Goal: Task Accomplishment & Management: Complete application form

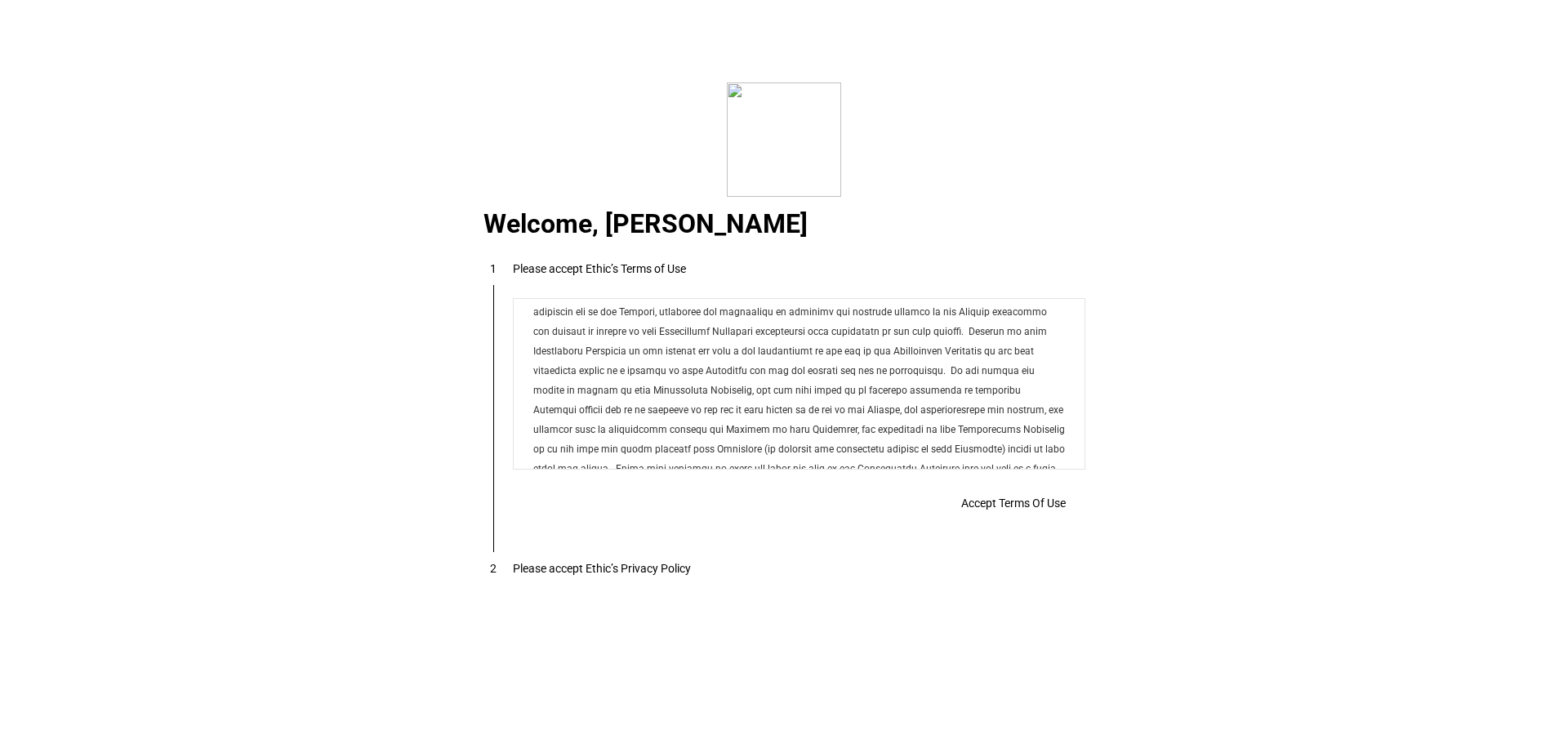
scroll to position [13219, 0]
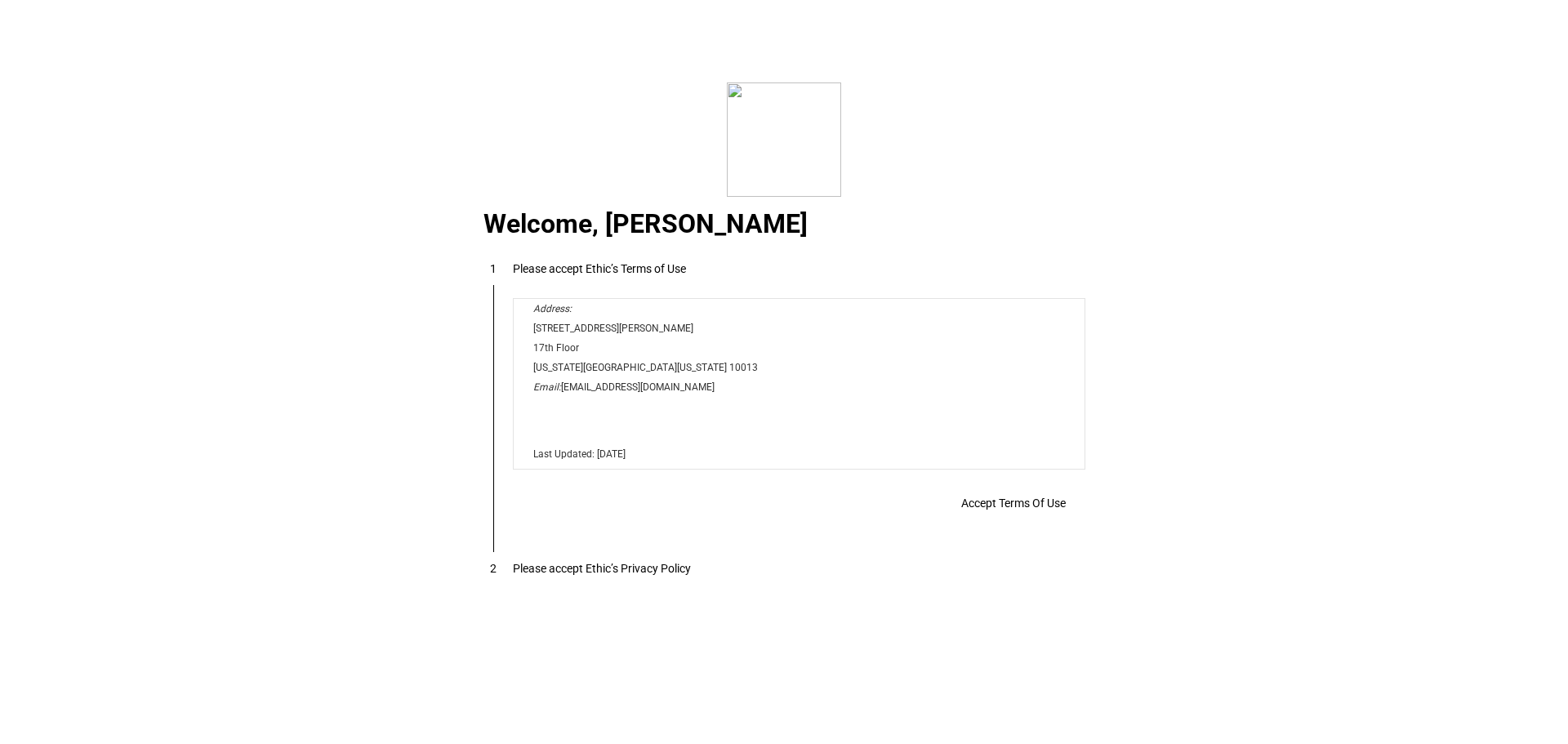
drag, startPoint x: 1075, startPoint y: 335, endPoint x: 1375, endPoint y: 785, distance: 540.8
click at [969, 509] on span "Accept Terms Of Use" at bounding box center [1014, 503] width 104 height 13
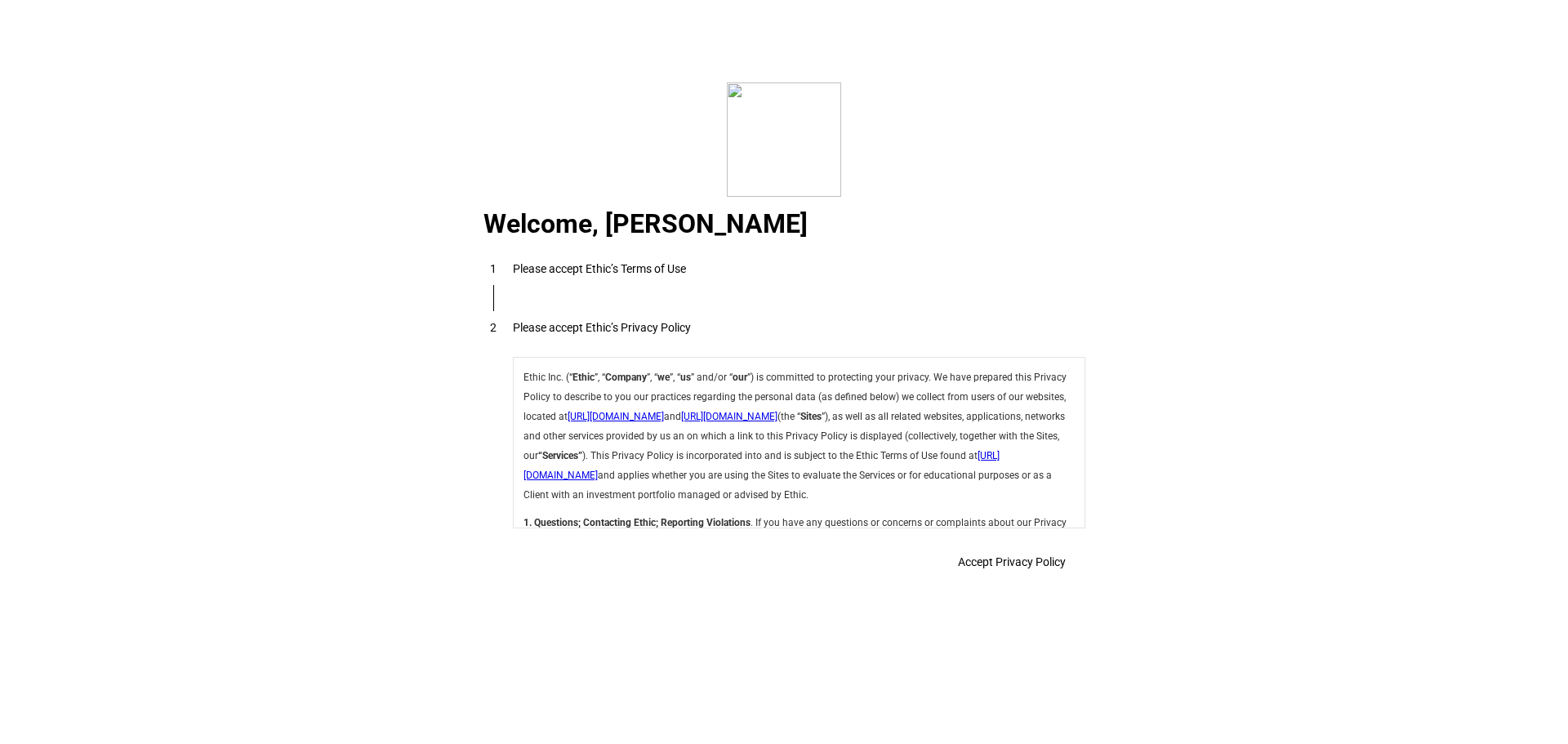
scroll to position [5811, 0]
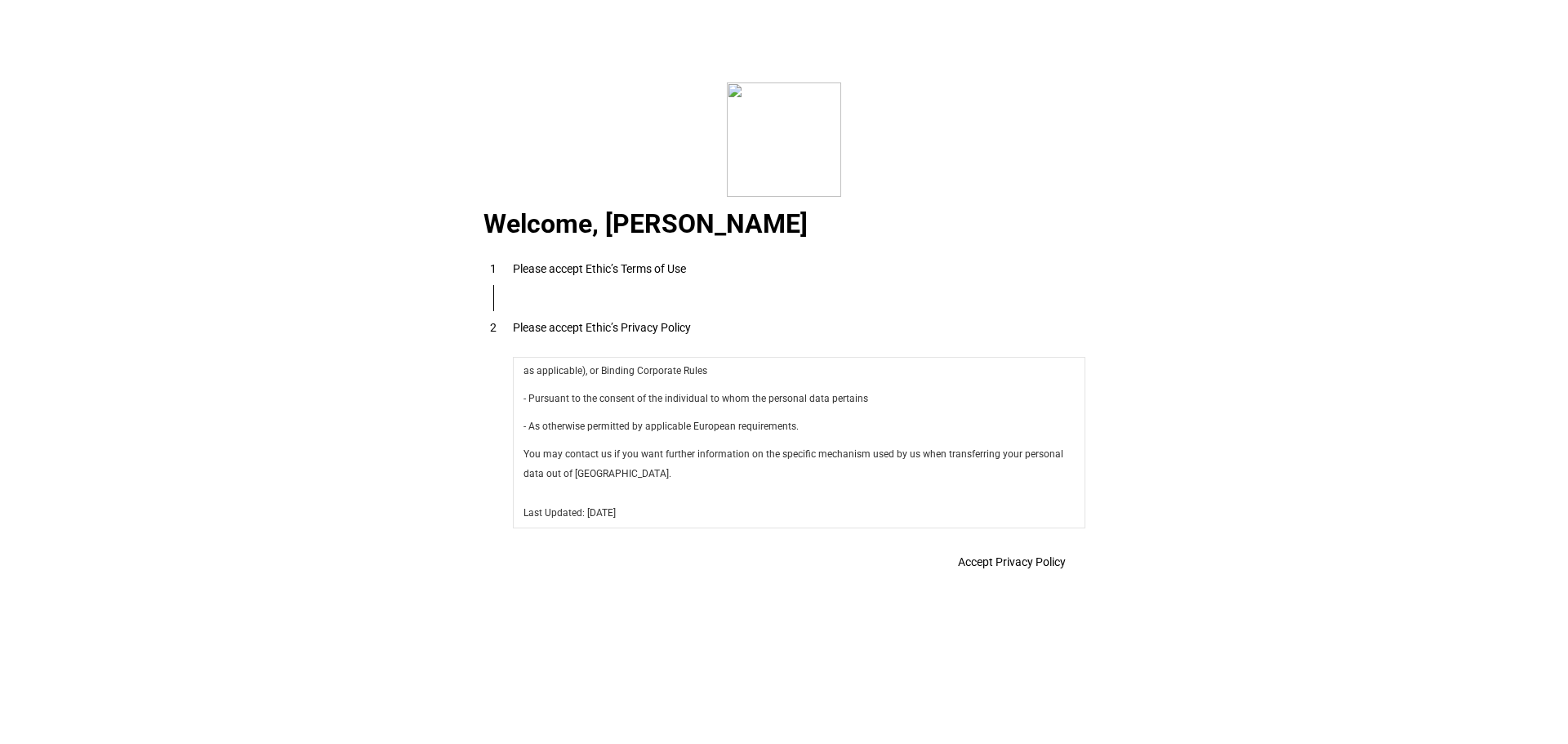
click at [984, 566] on span "Accept Privacy Policy" at bounding box center [1012, 562] width 108 height 13
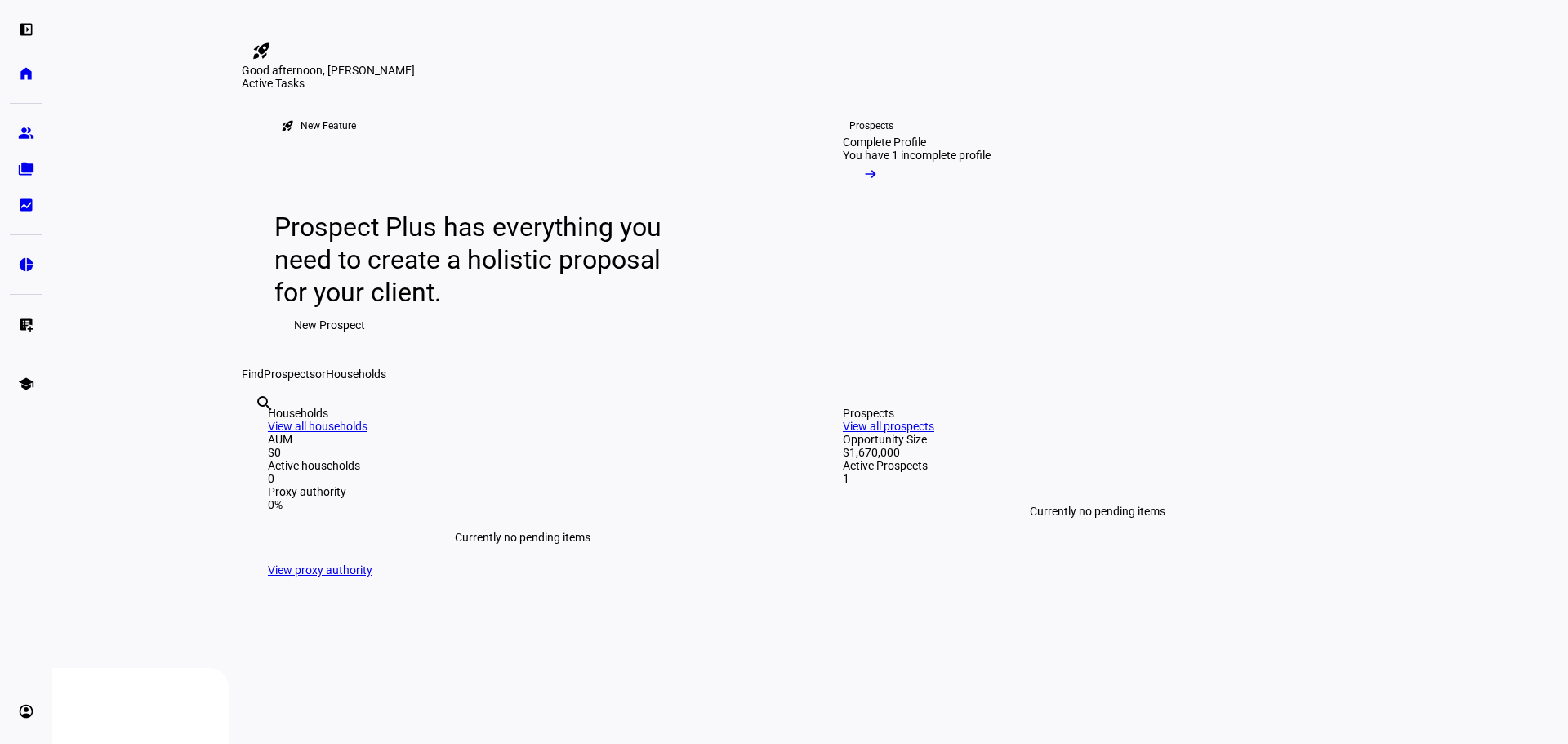
click at [337, 341] on span "New Prospect" at bounding box center [329, 325] width 71 height 33
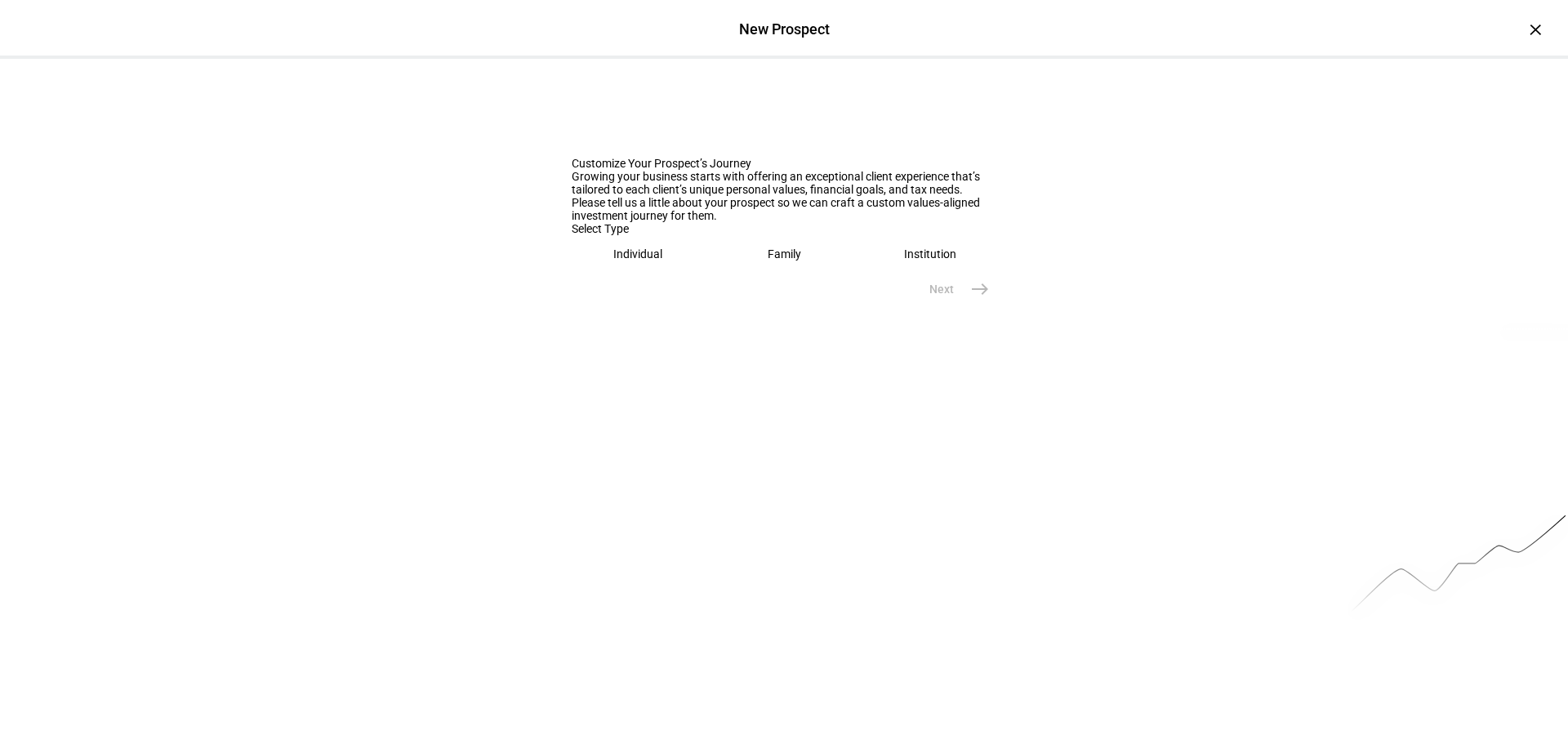
click at [608, 273] on eth-mega-radio-button "Individual" at bounding box center [638, 253] width 133 height 38
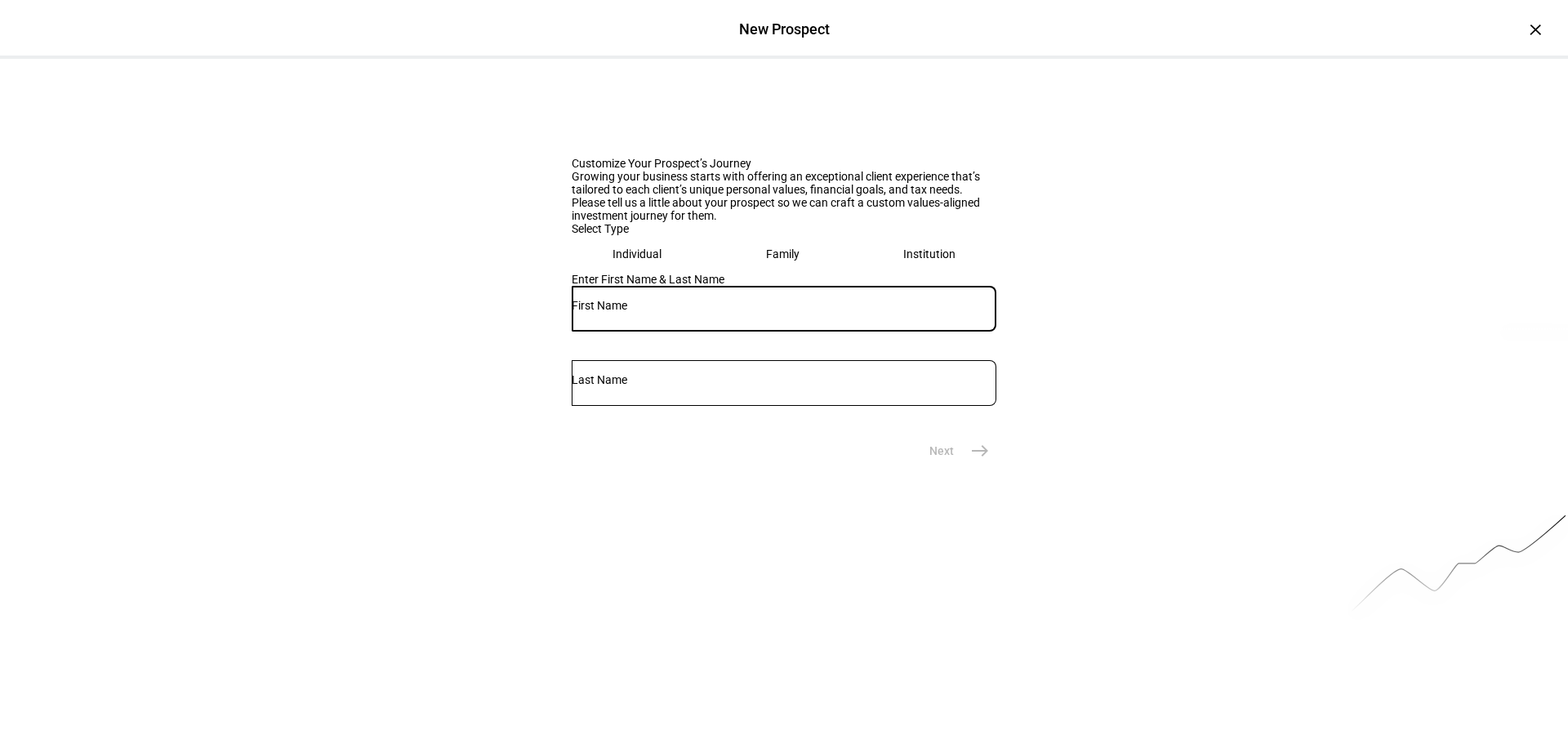
click at [630, 311] on input "text" at bounding box center [784, 306] width 424 height 13
click at [690, 311] on input "text" at bounding box center [784, 306] width 424 height 13
type input "[PERSON_NAME]"
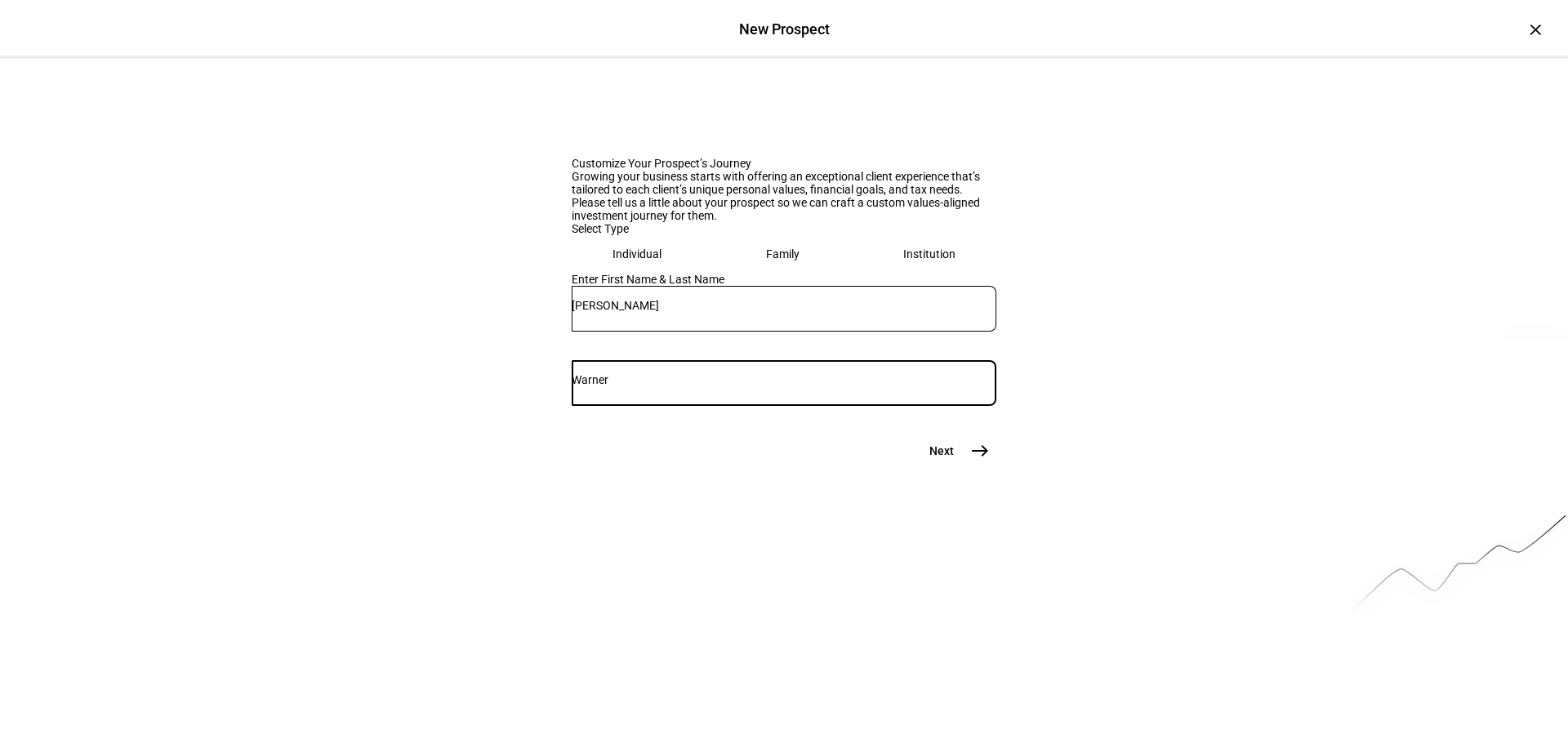
type input "Warner"
click at [824, 467] on div "Next east" at bounding box center [784, 450] width 424 height 33
click at [983, 460] on mat-icon "east" at bounding box center [979, 450] width 19 height 19
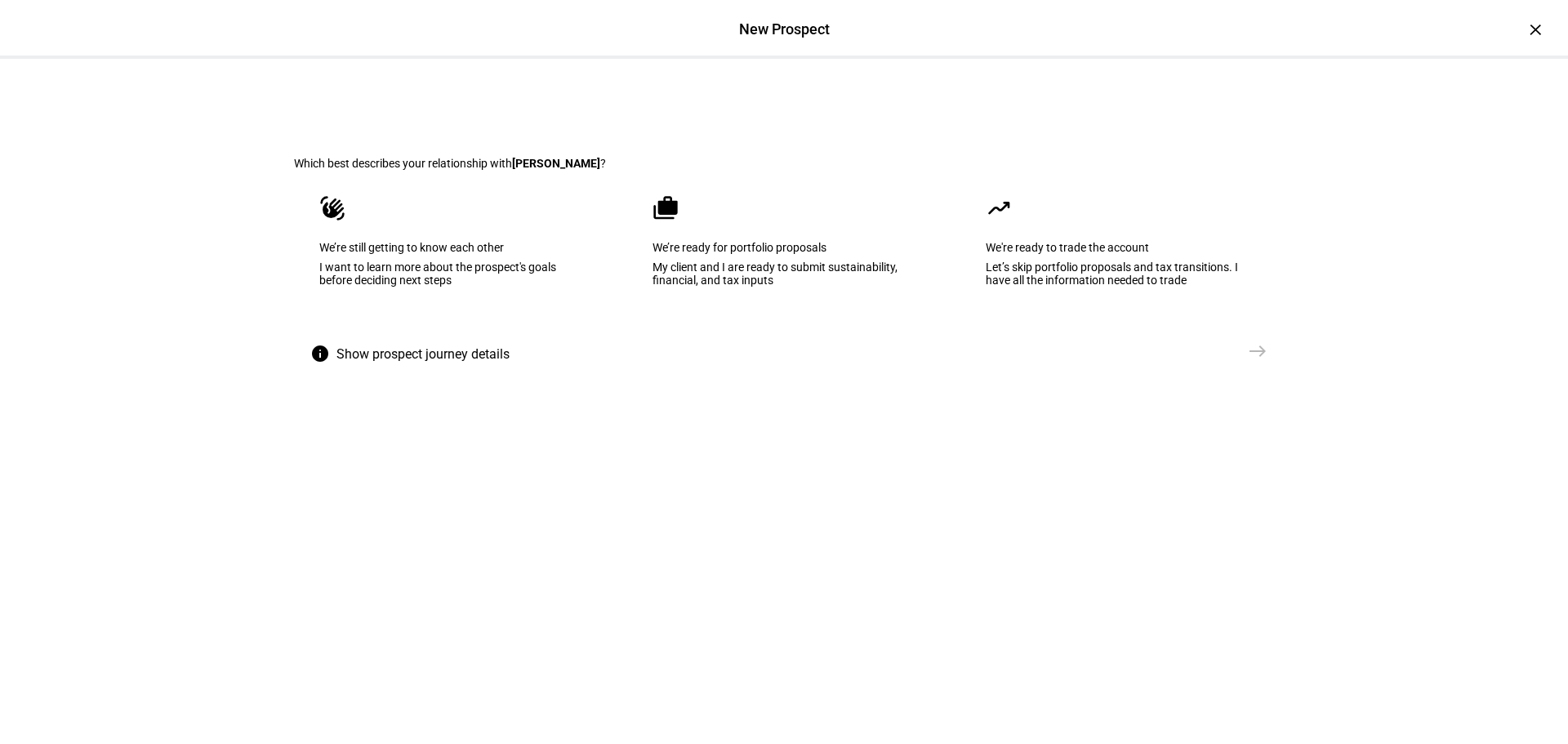
click at [771, 327] on eth-mega-radio-button "cases We’re ready for portfolio proposals My client and I are ready to submit s…" at bounding box center [784, 252] width 313 height 165
click at [1261, 361] on mat-icon "east" at bounding box center [1257, 350] width 19 height 19
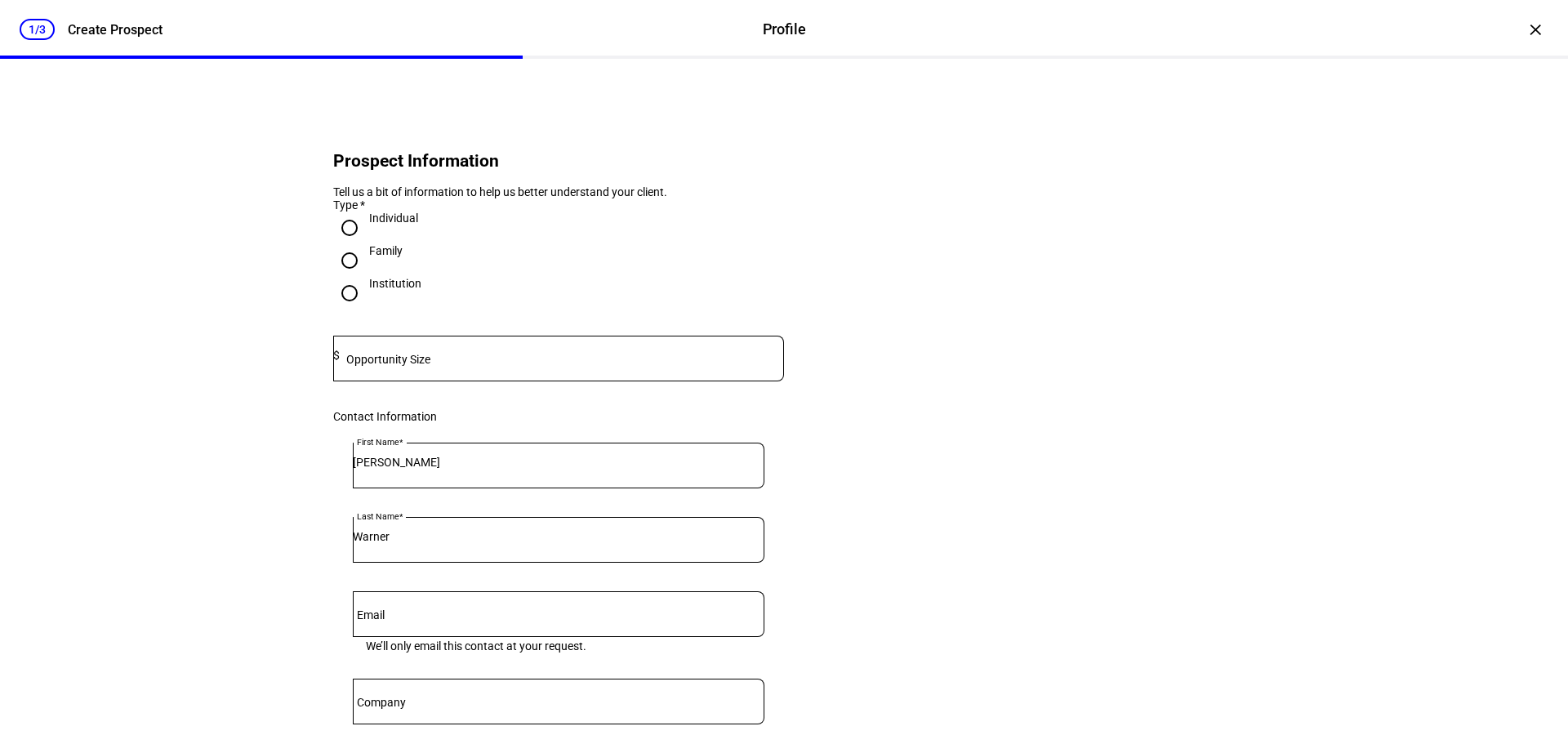
click at [430, 366] on mat-label "Opportunity Size" at bounding box center [388, 359] width 84 height 13
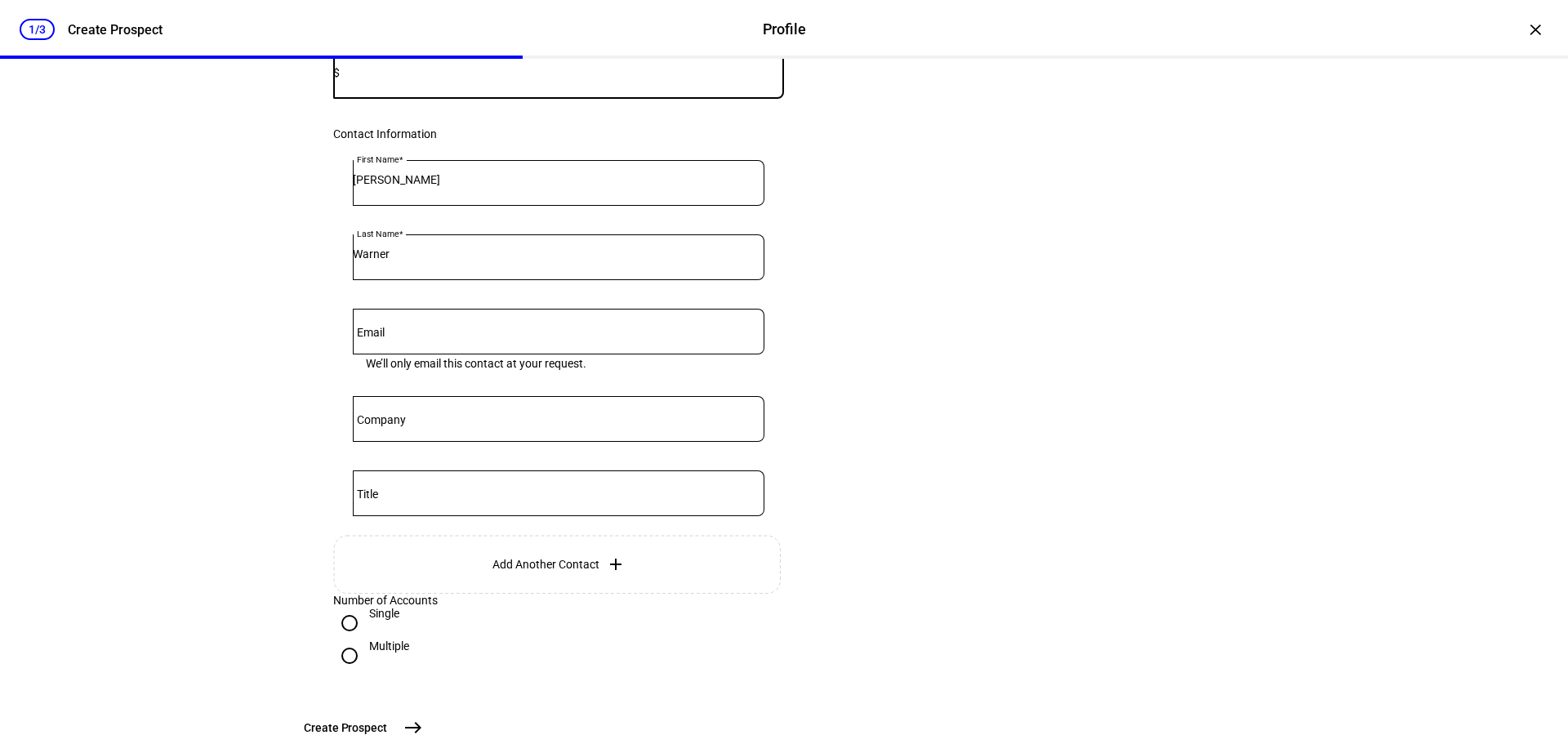
scroll to position [408, 0]
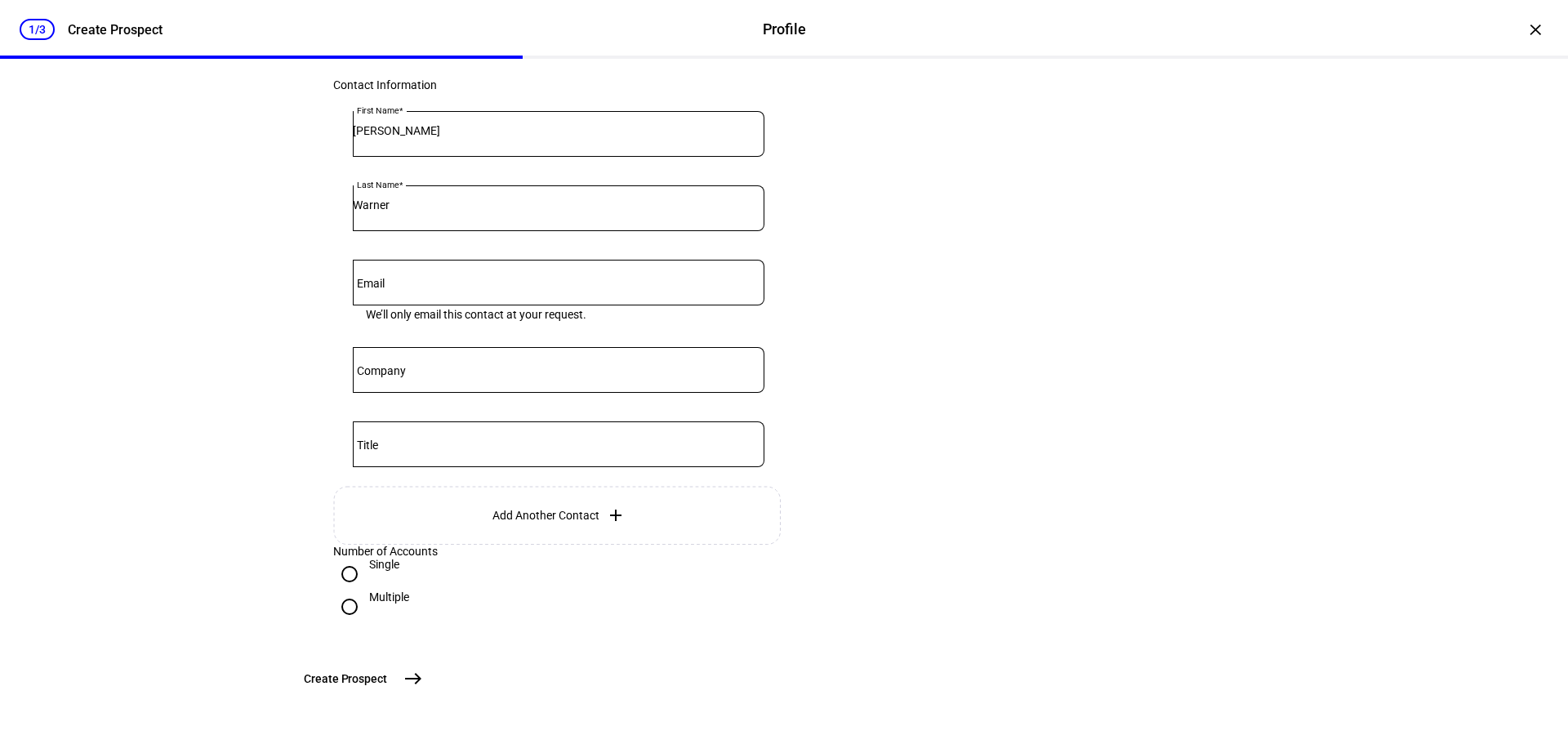
click at [347, 623] on input "Multiple" at bounding box center [349, 606] width 33 height 33
radio input "true"
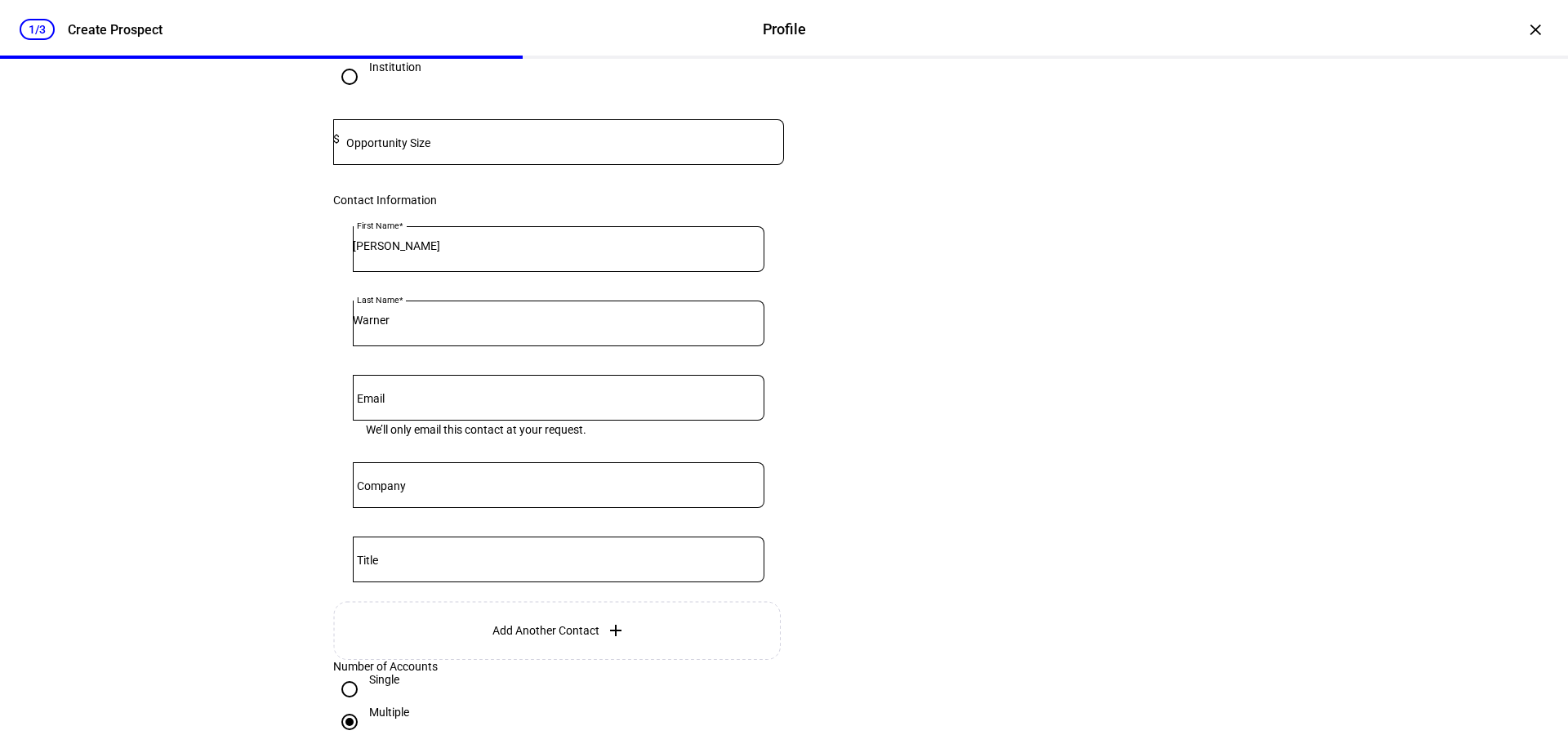
scroll to position [0, 0]
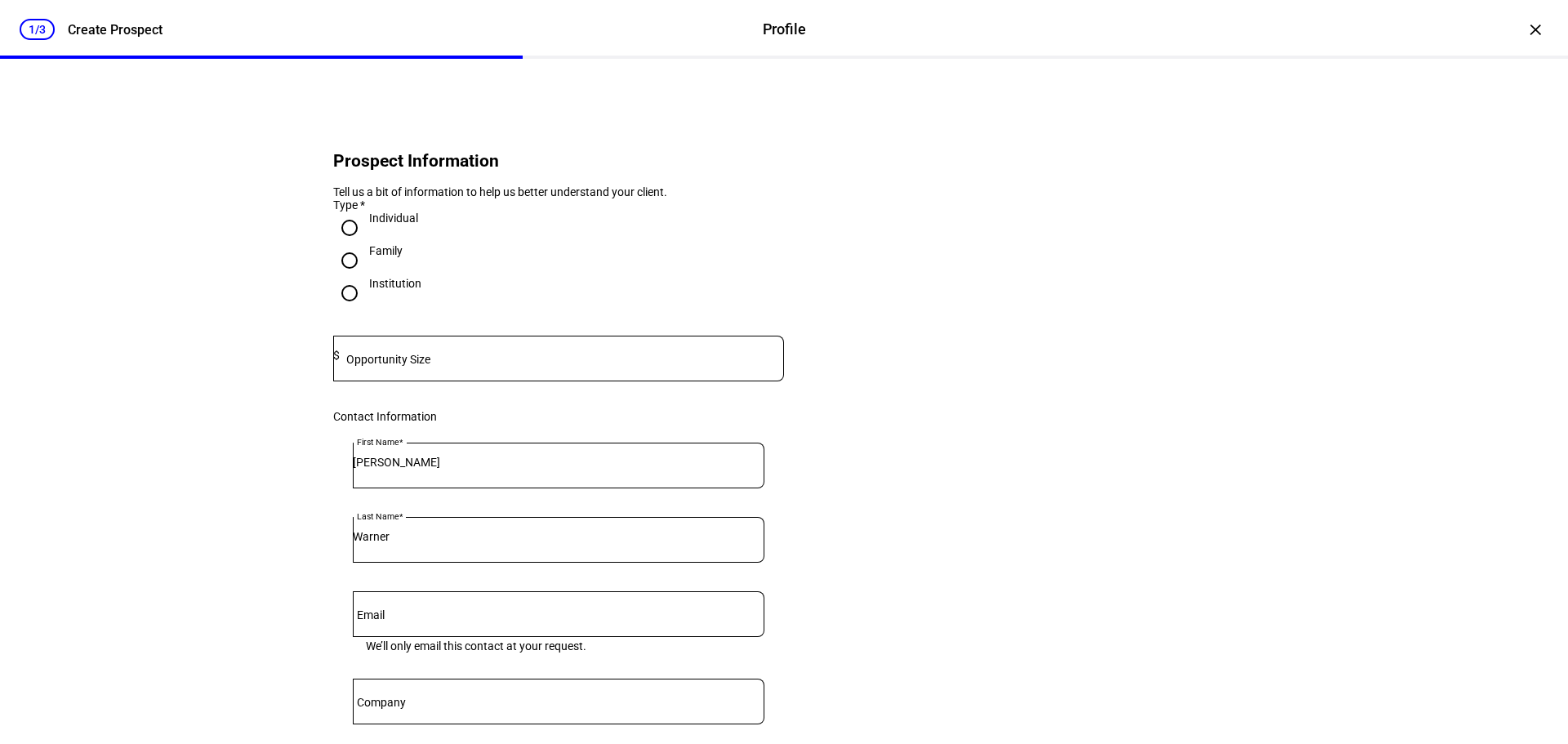
click at [446, 381] on div at bounding box center [562, 359] width 445 height 45
click at [413, 366] on mat-label "Opportunity Size" at bounding box center [388, 359] width 84 height 13
type input "530,000"
click at [856, 502] on eth-form-card "Prospect Information Tell us a bit of information to help us better understand …" at bounding box center [784, 545] width 980 height 895
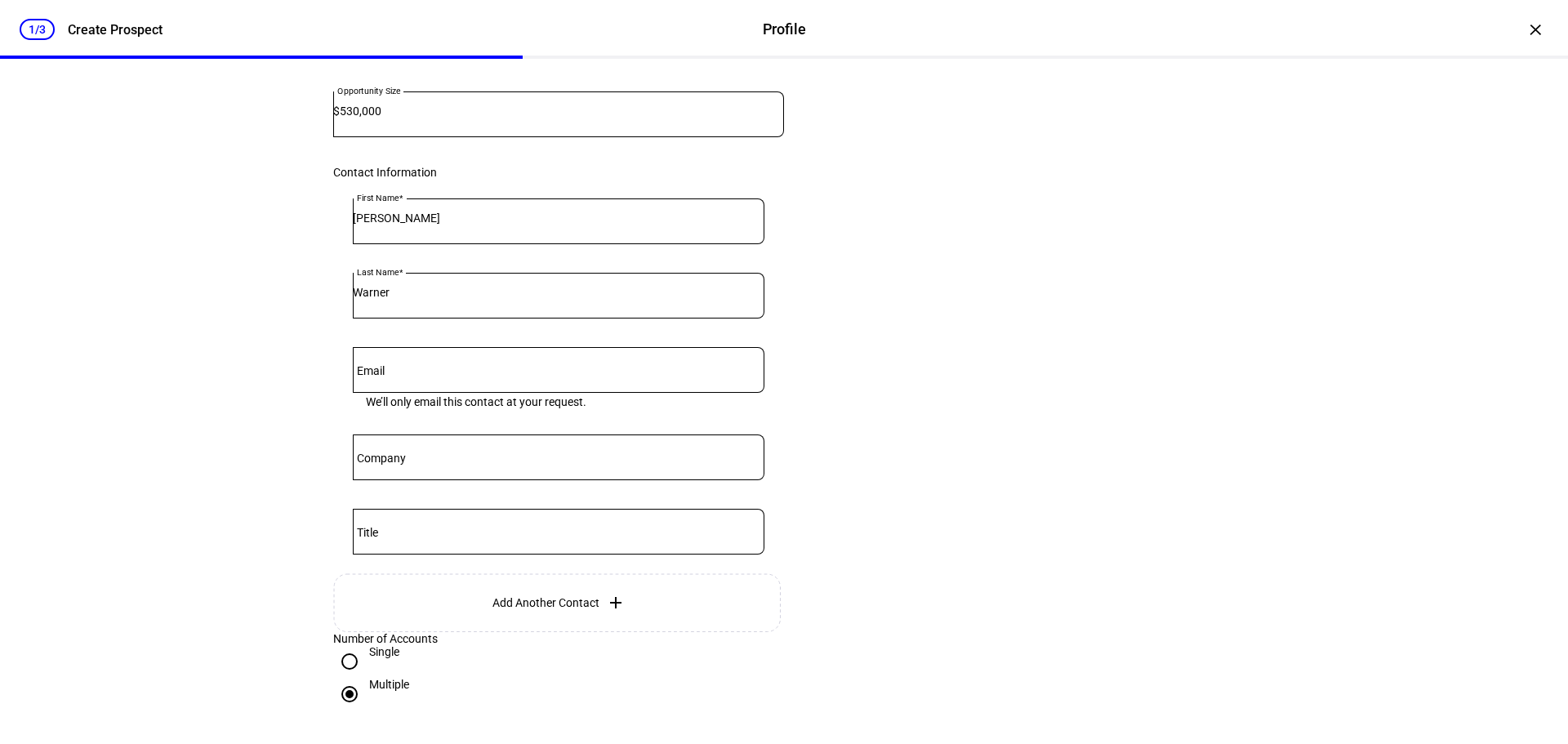
scroll to position [245, 0]
click at [485, 460] on input "Company" at bounding box center [558, 454] width 412 height 13
click at [905, 481] on eth-form-card "Prospect Information Tell us a bit of information to help us better understand …" at bounding box center [784, 300] width 980 height 895
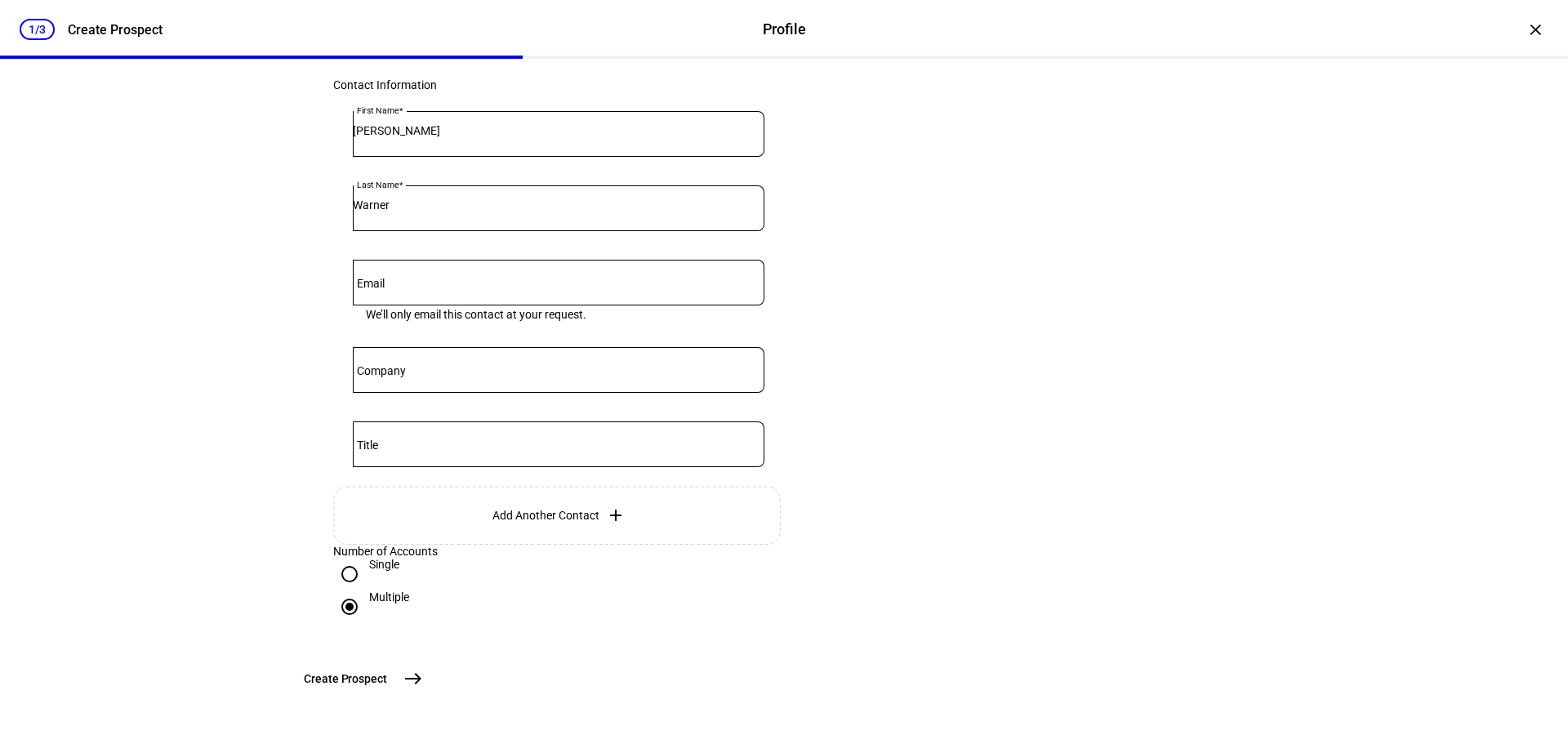
scroll to position [408, 0]
click at [423, 686] on mat-icon "east" at bounding box center [413, 678] width 19 height 19
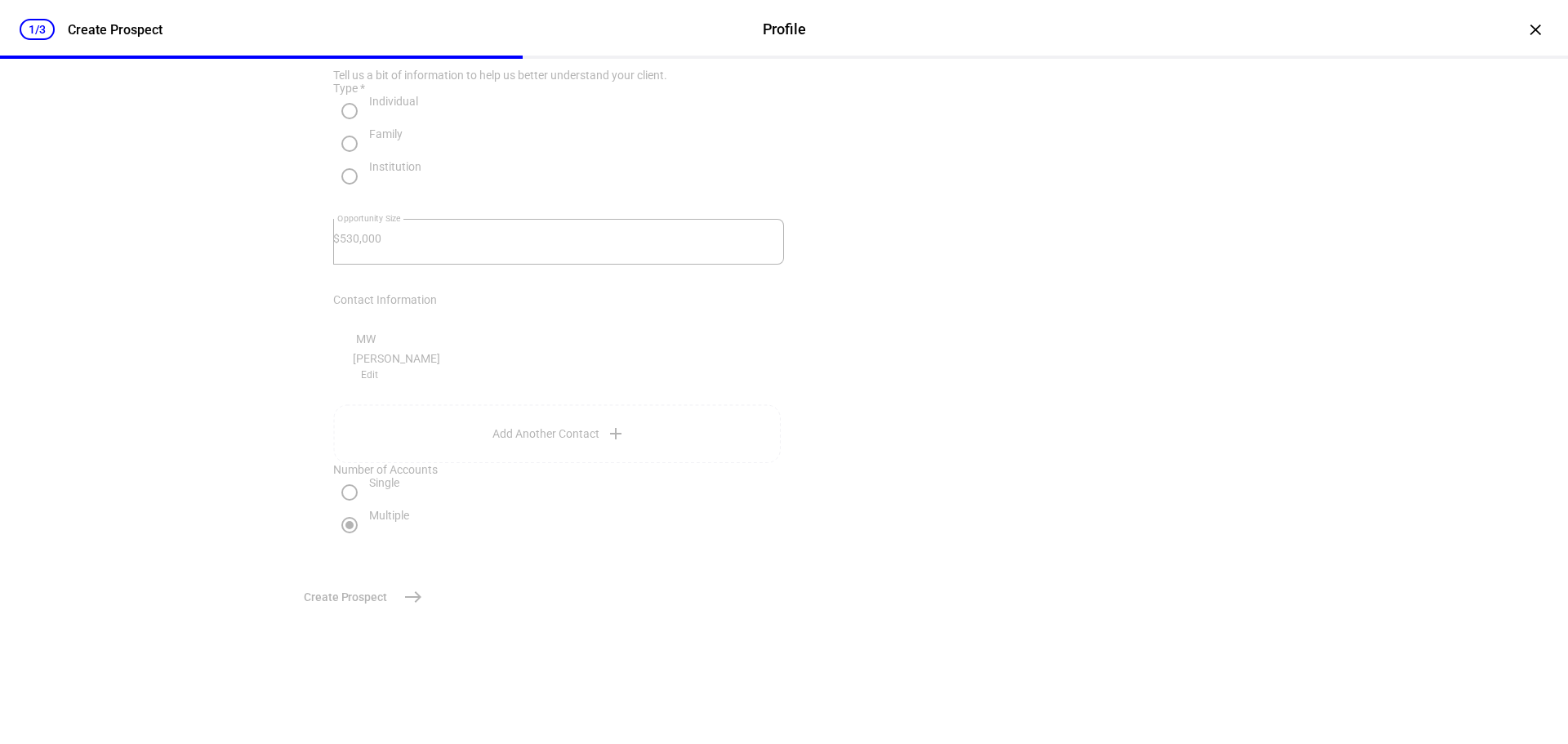
scroll to position [0, 0]
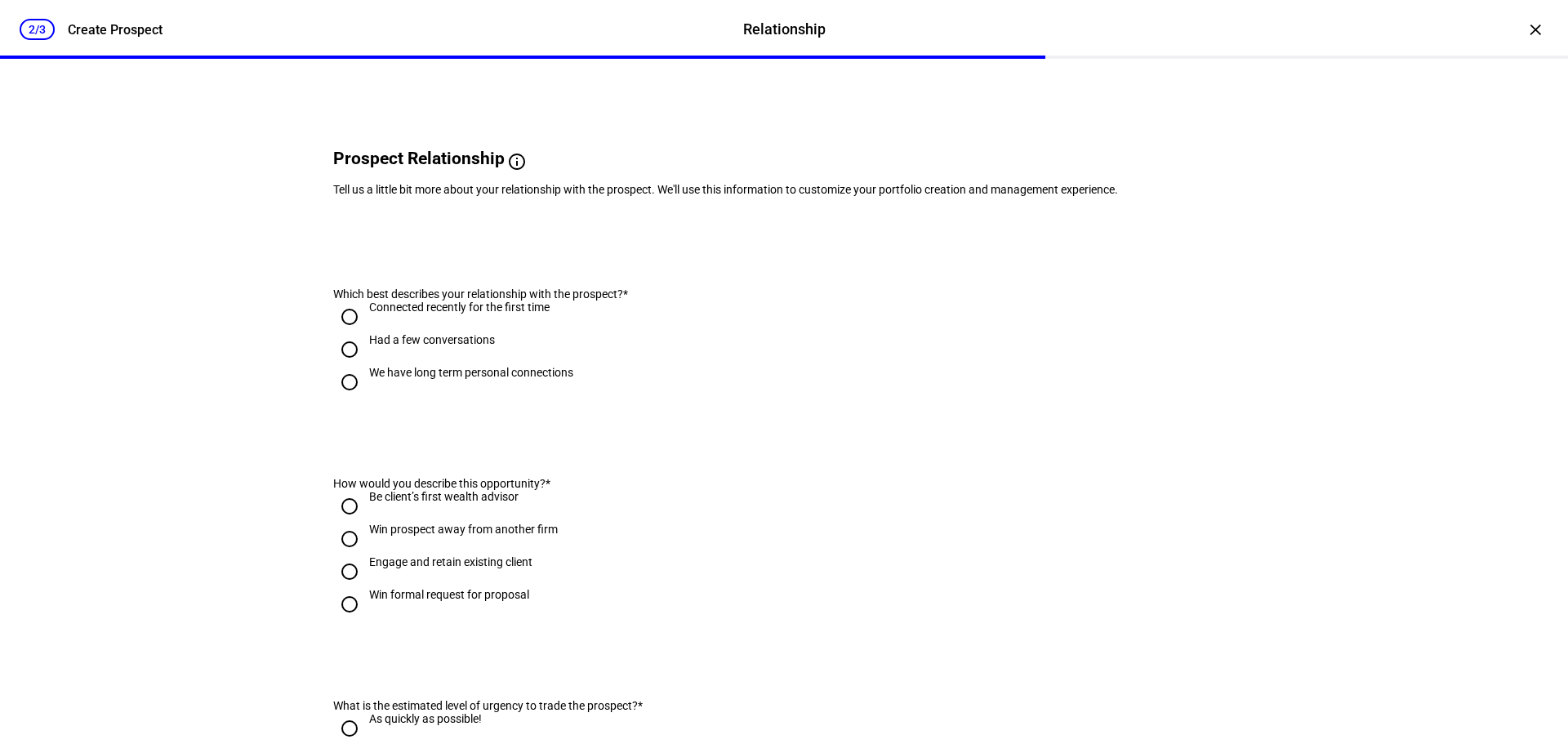
scroll to position [82, 0]
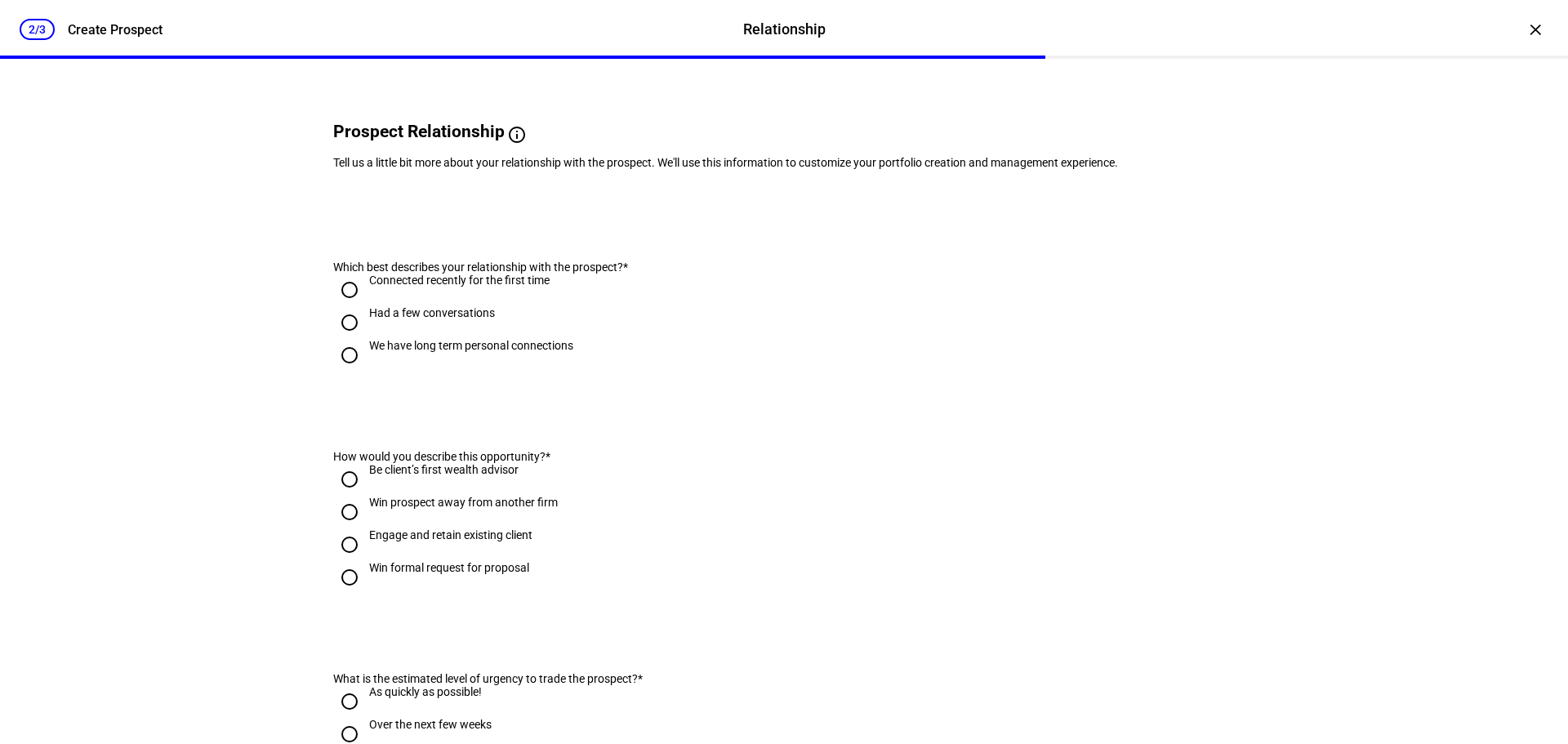
click at [339, 371] on input "We have long term personal connections" at bounding box center [349, 355] width 33 height 33
radio input "true"
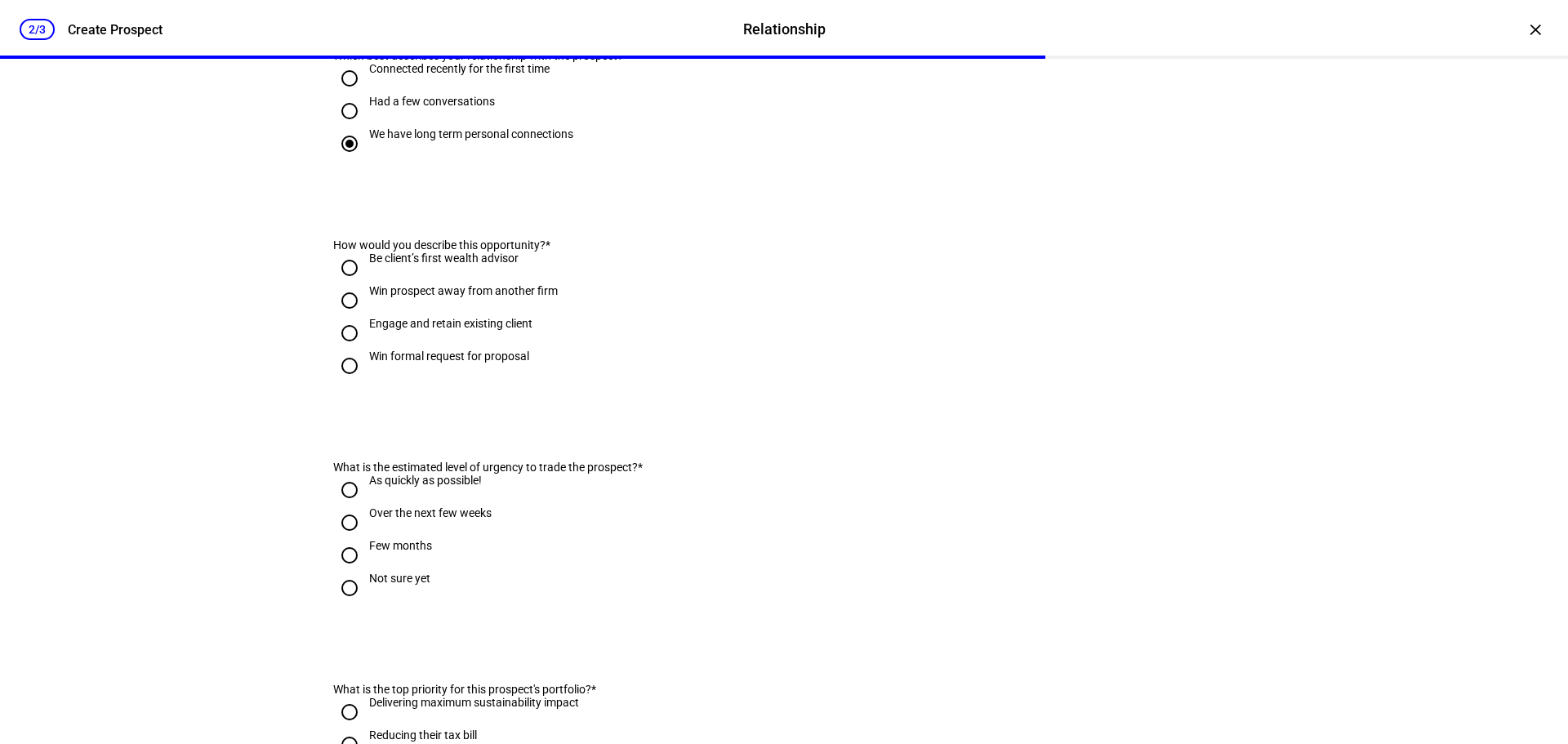
scroll to position [327, 0]
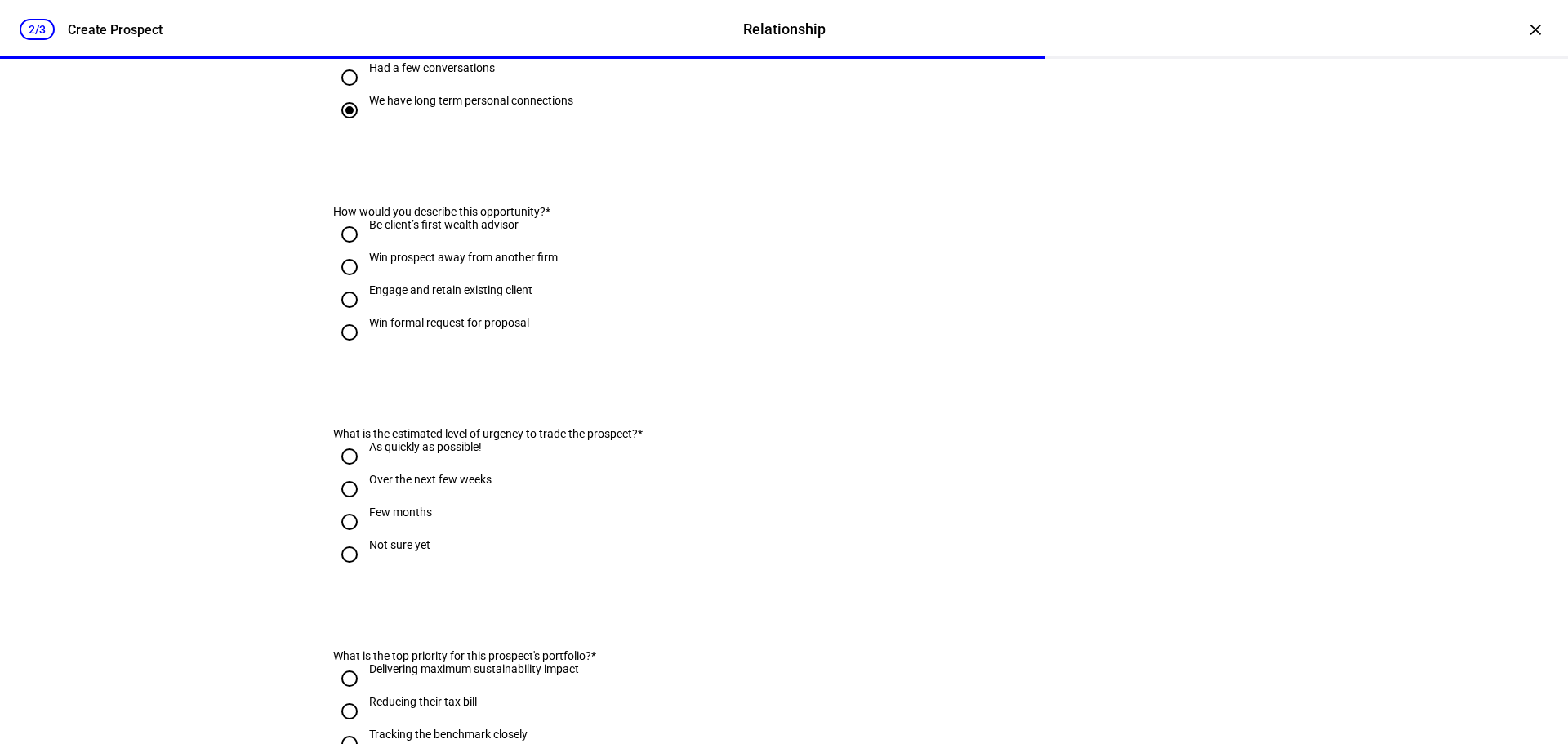
click at [343, 316] on input "Engage and retain existing client" at bounding box center [349, 300] width 33 height 33
radio input "true"
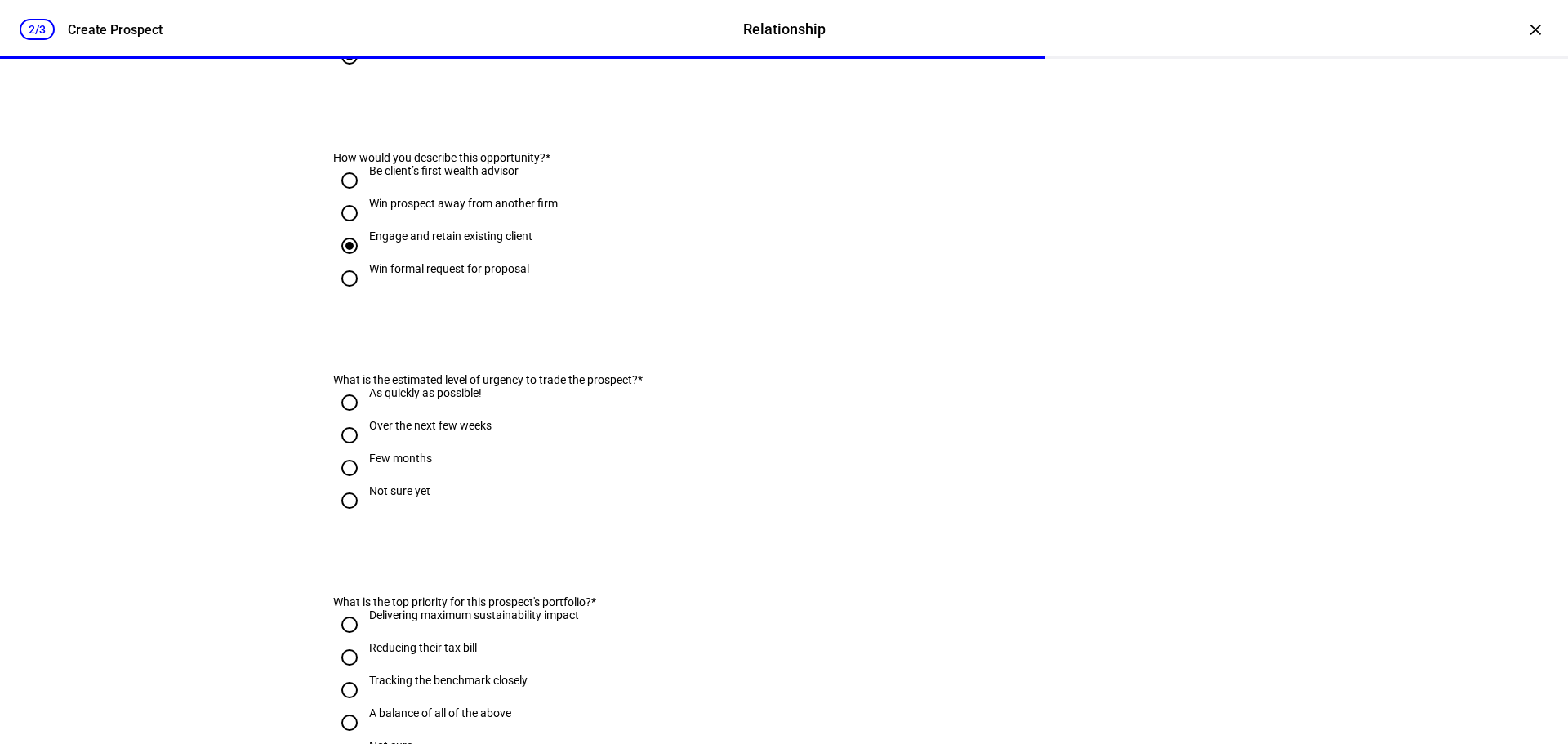
scroll to position [408, 0]
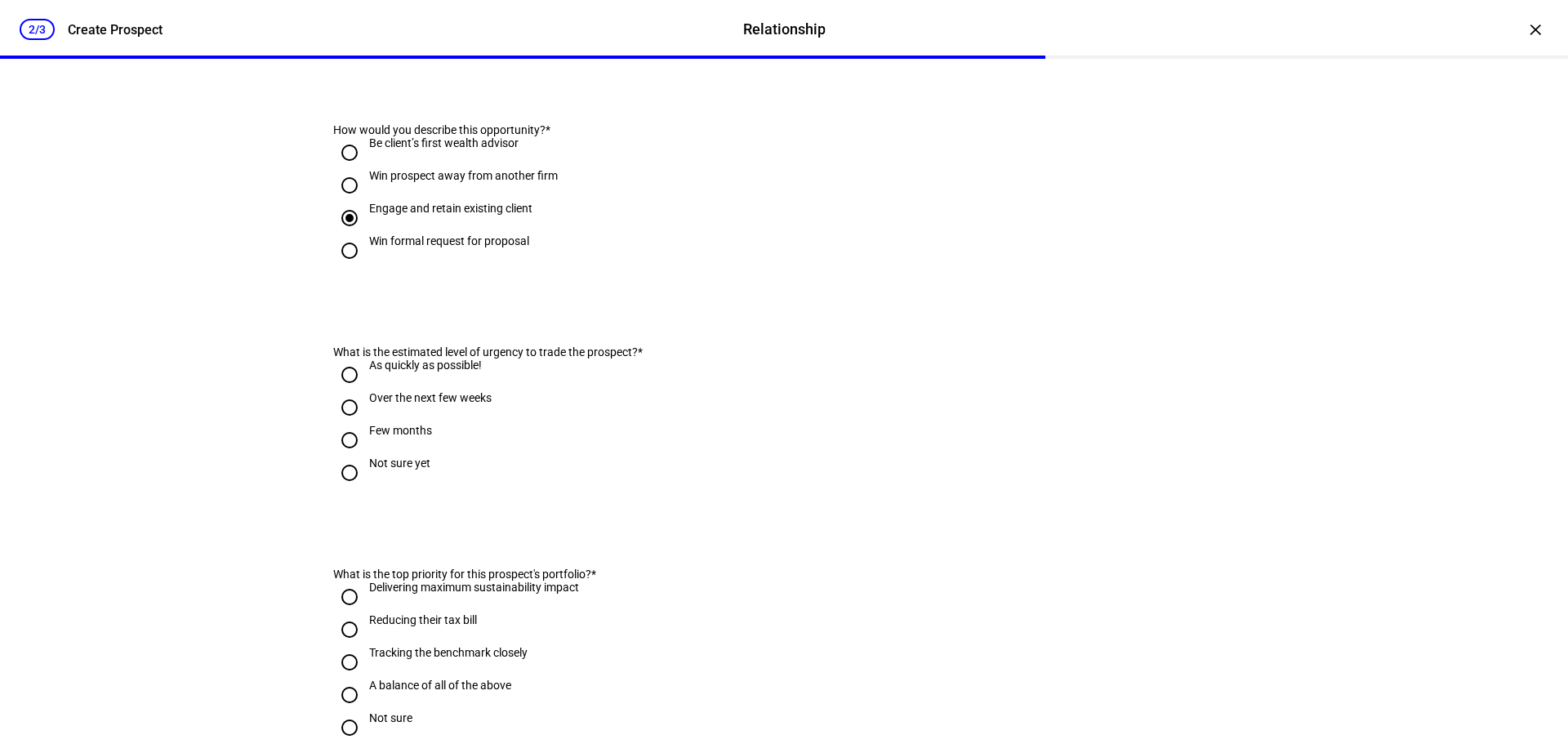
click at [346, 391] on input "As quickly as possible!" at bounding box center [349, 375] width 33 height 33
radio input "true"
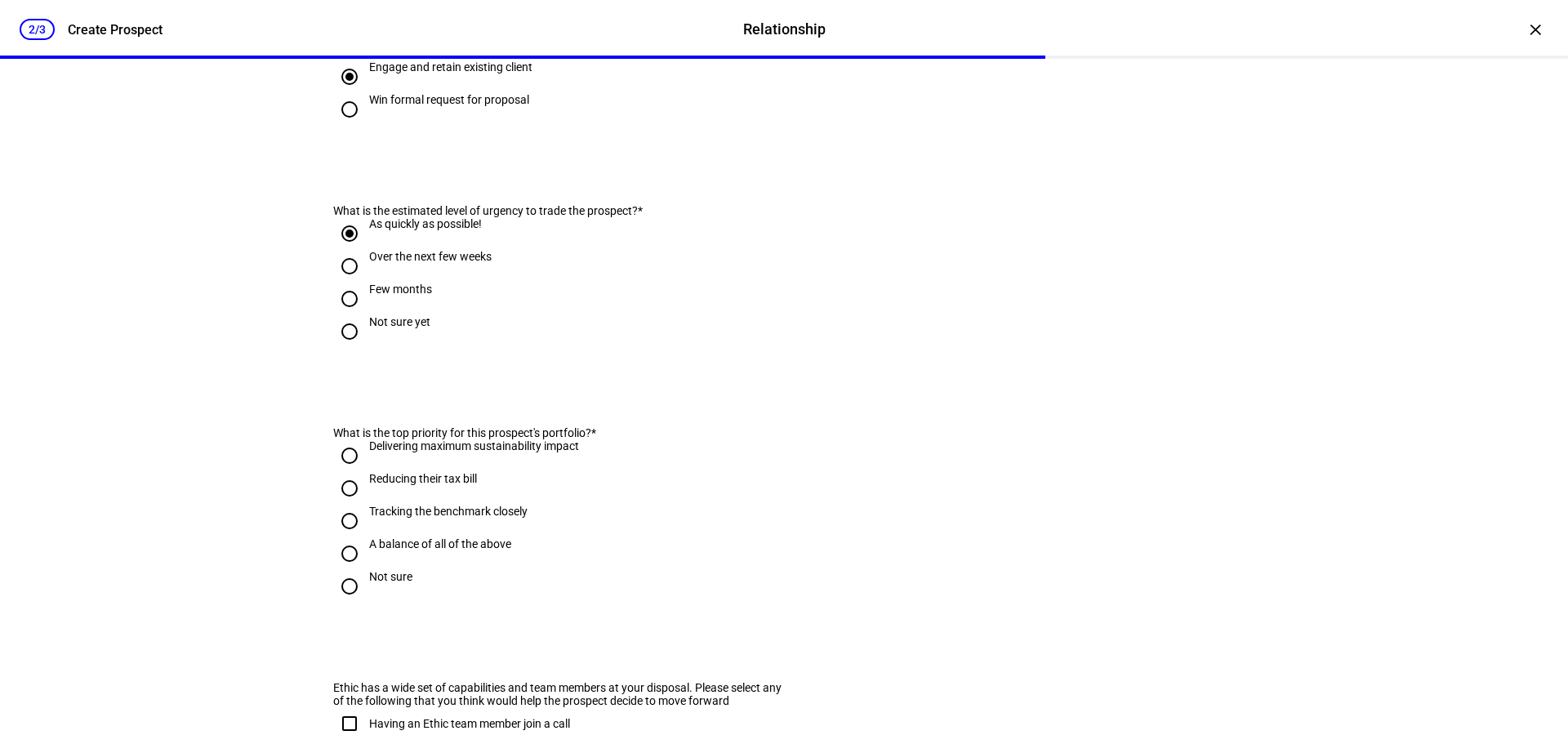
scroll to position [571, 0]
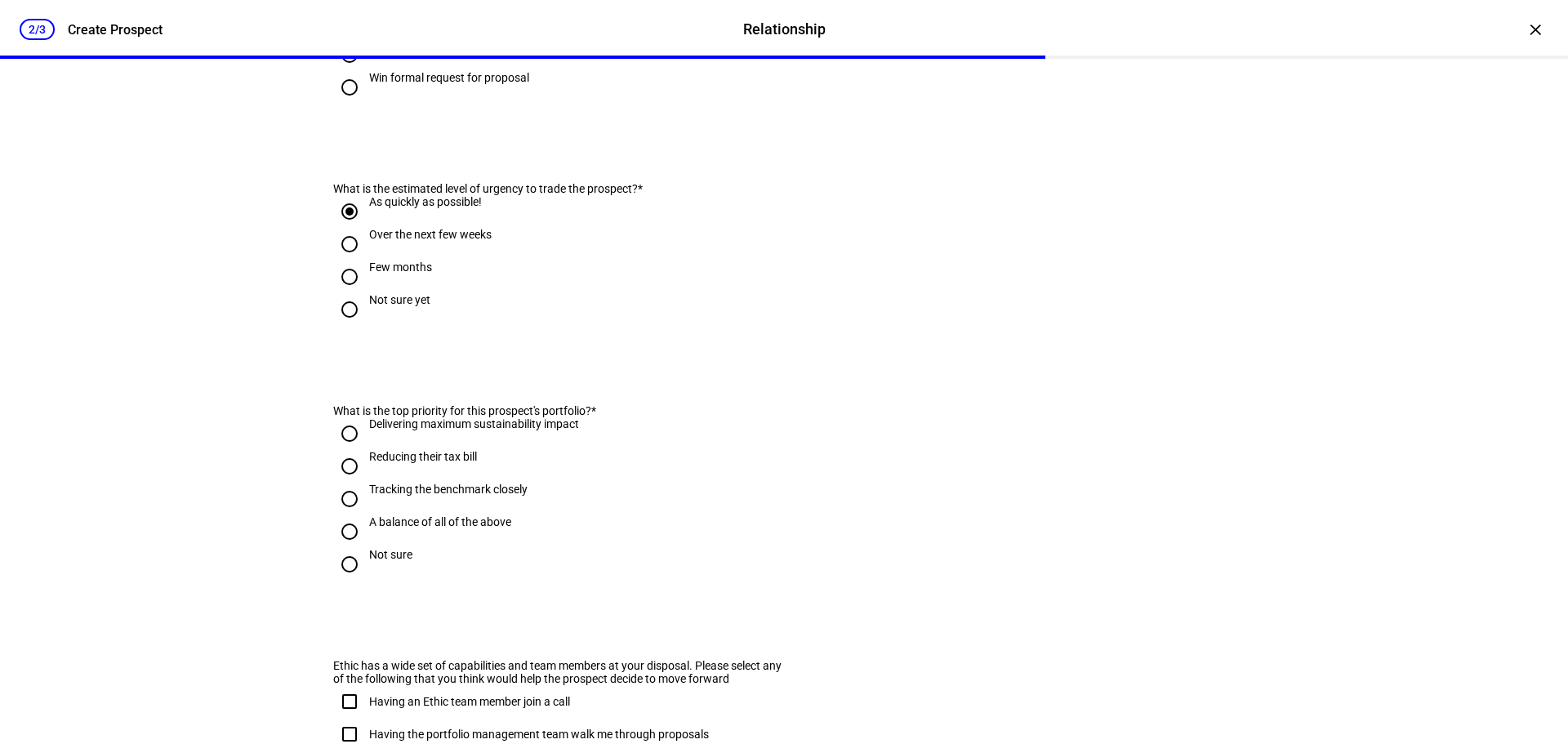
click at [344, 548] on input "A balance of all of the above" at bounding box center [349, 531] width 33 height 33
radio input "true"
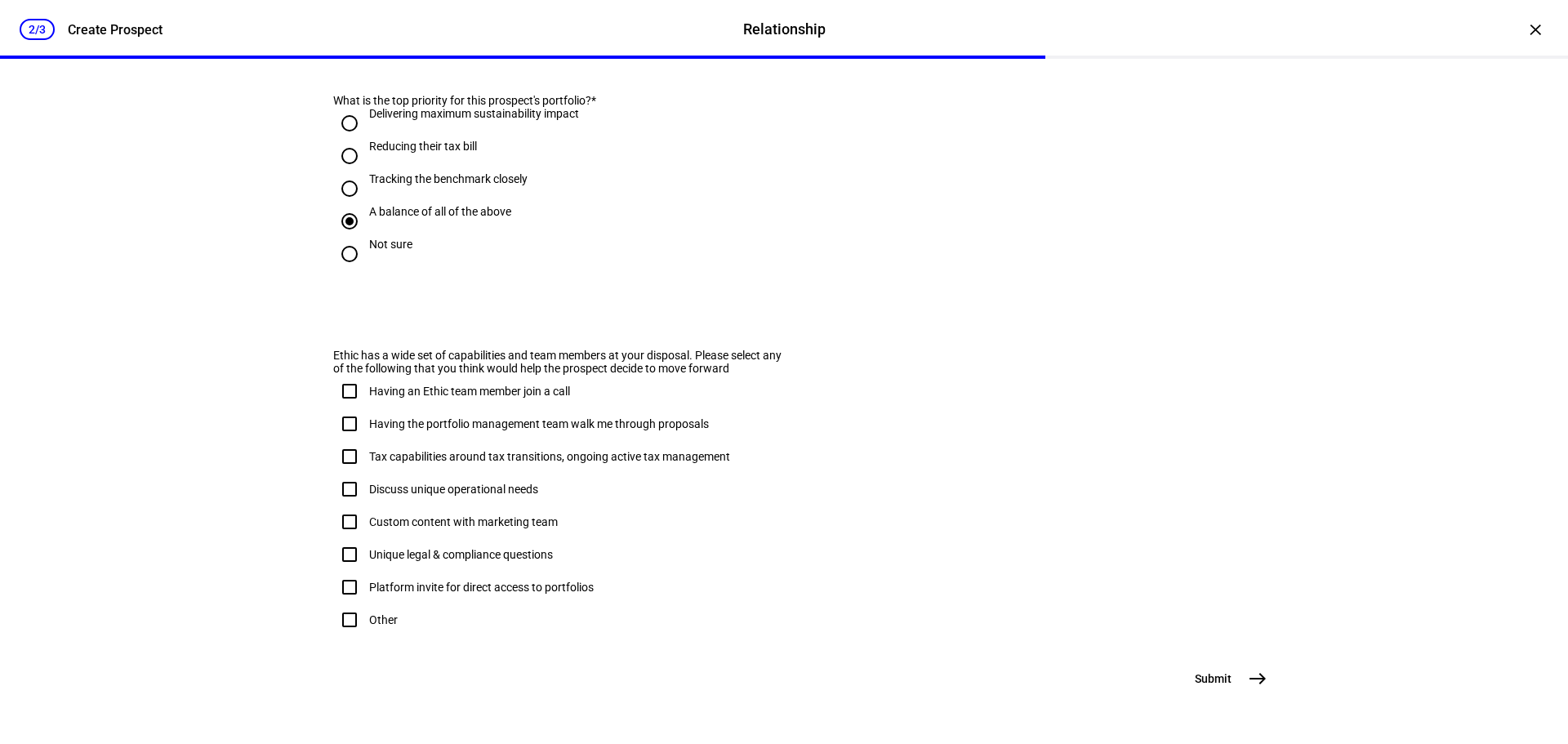
scroll to position [968, 0]
click at [348, 375] on input "Having an Ethic team member join a call" at bounding box center [349, 391] width 33 height 33
checkbox input "true"
click at [340, 407] on input "Having the portfolio management team walk me through proposals" at bounding box center [349, 423] width 33 height 33
checkbox input "true"
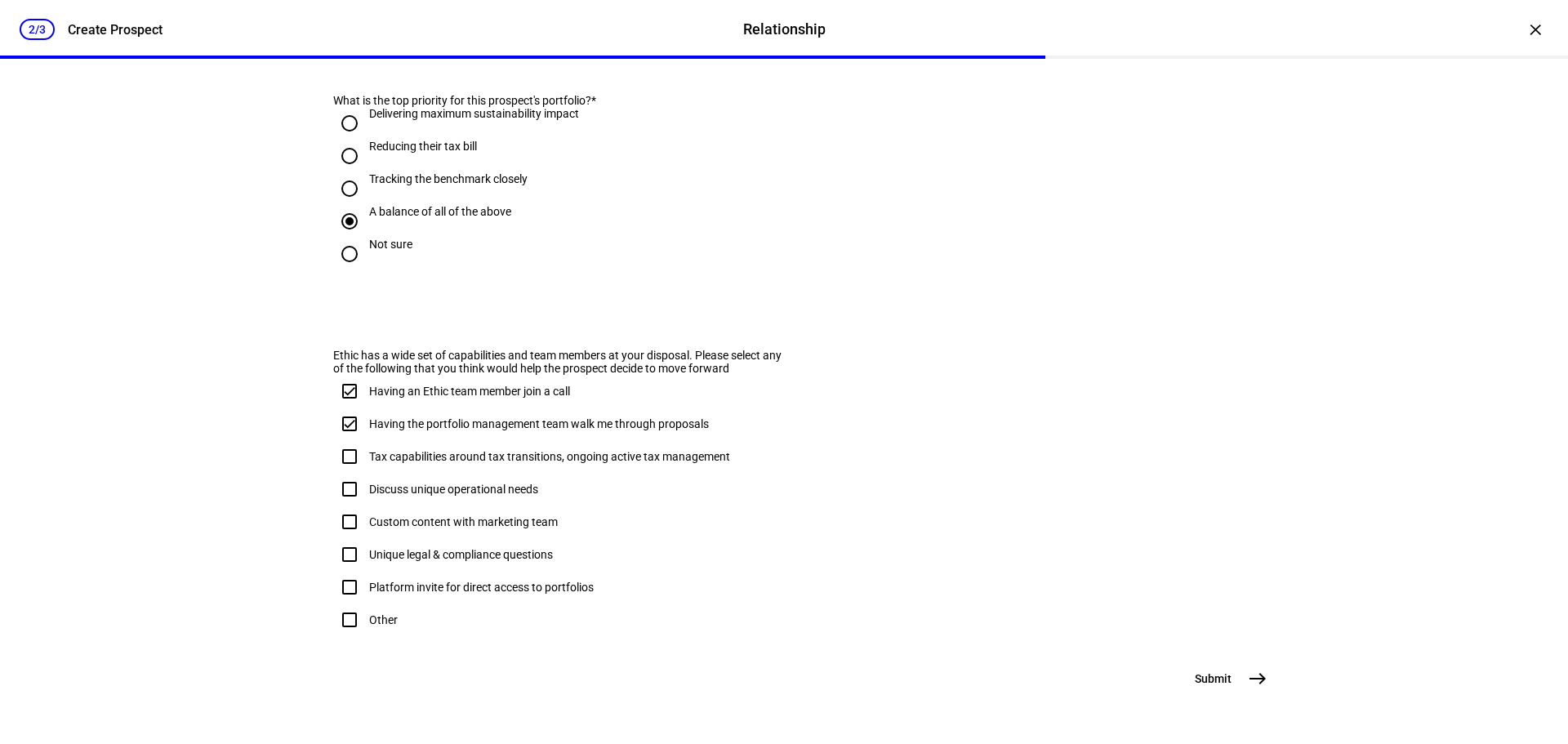
click at [1253, 672] on mat-icon "east" at bounding box center [1257, 678] width 19 height 19
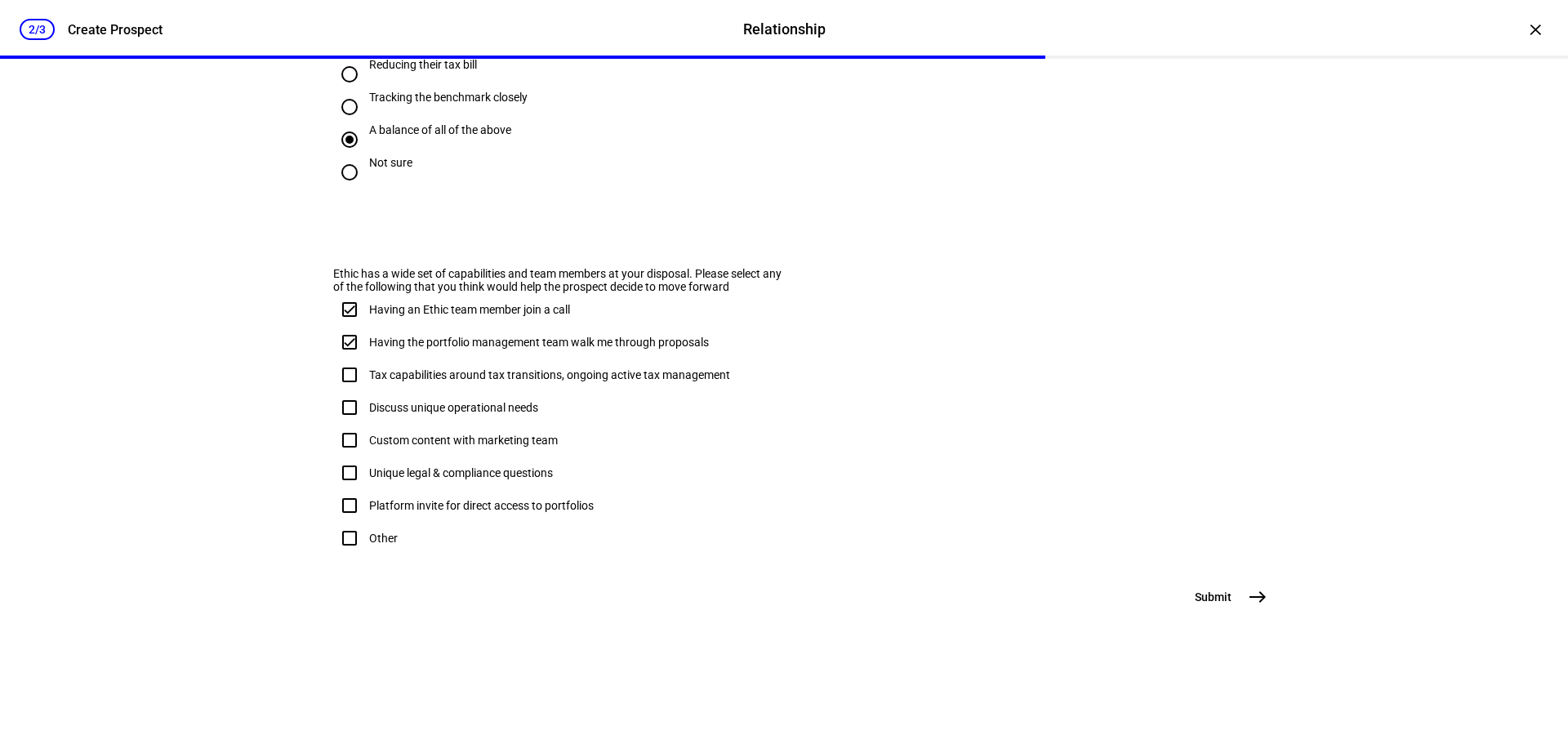
scroll to position [0, 0]
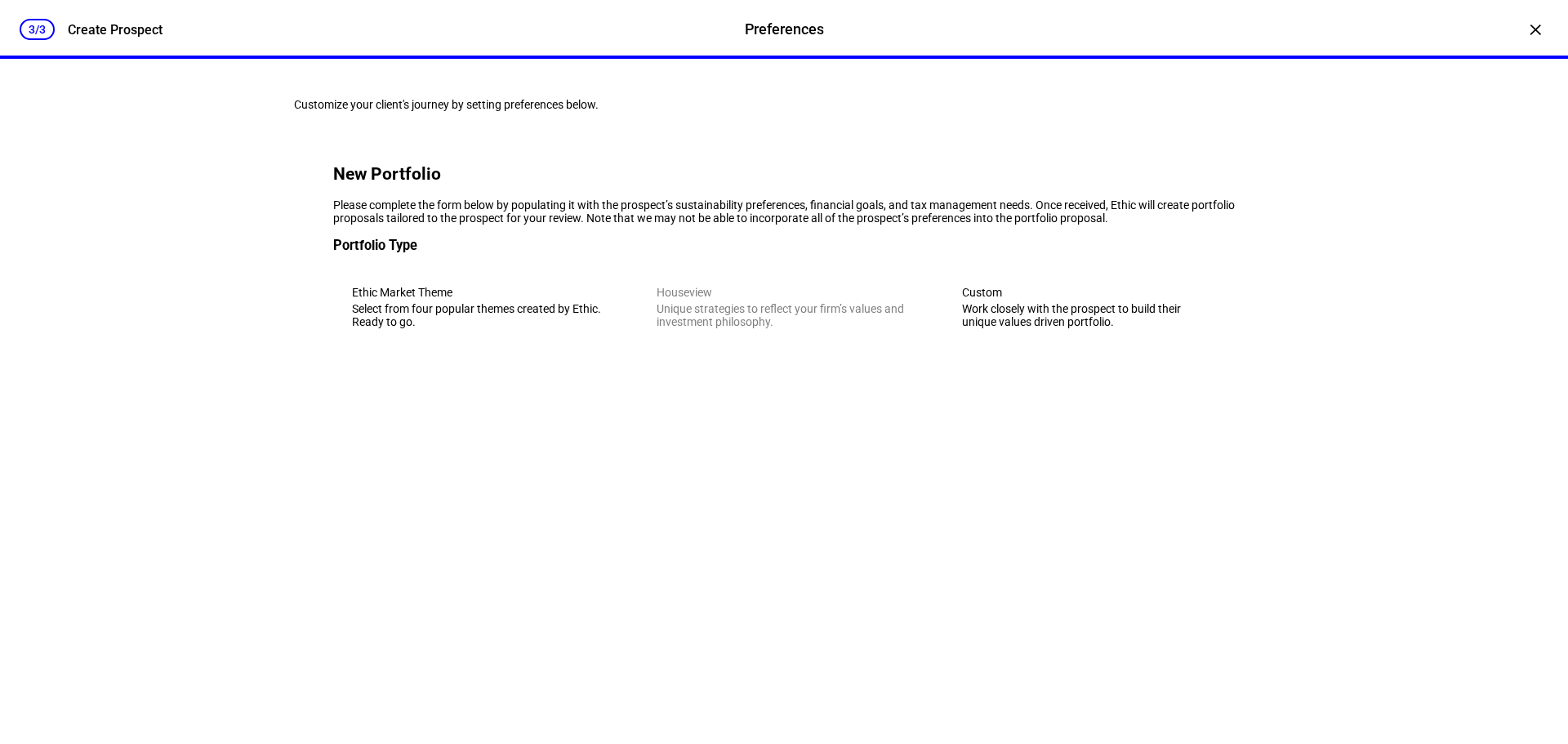
click at [583, 328] on div "Select from four popular themes created by Ethic. Ready to go." at bounding box center [479, 315] width 254 height 26
click at [411, 403] on mat-label "Share more about the investment strategy" at bounding box center [444, 397] width 213 height 13
click at [411, 412] on textarea "Share more about the investment strategy" at bounding box center [784, 399] width 902 height 26
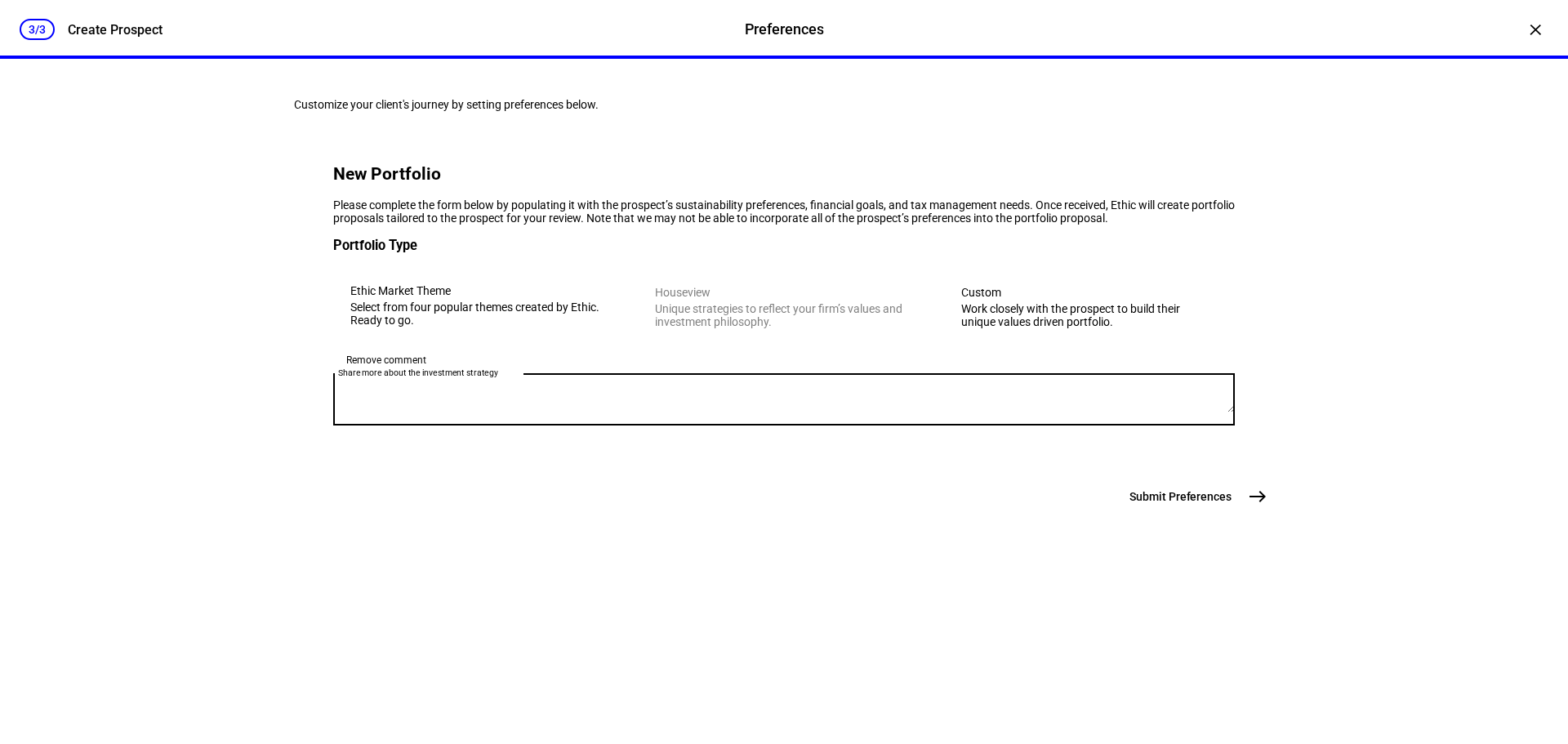
click at [1009, 328] on div "Work closely with the prospect to build their unique values driven portfolio." at bounding box center [1089, 315] width 255 height 26
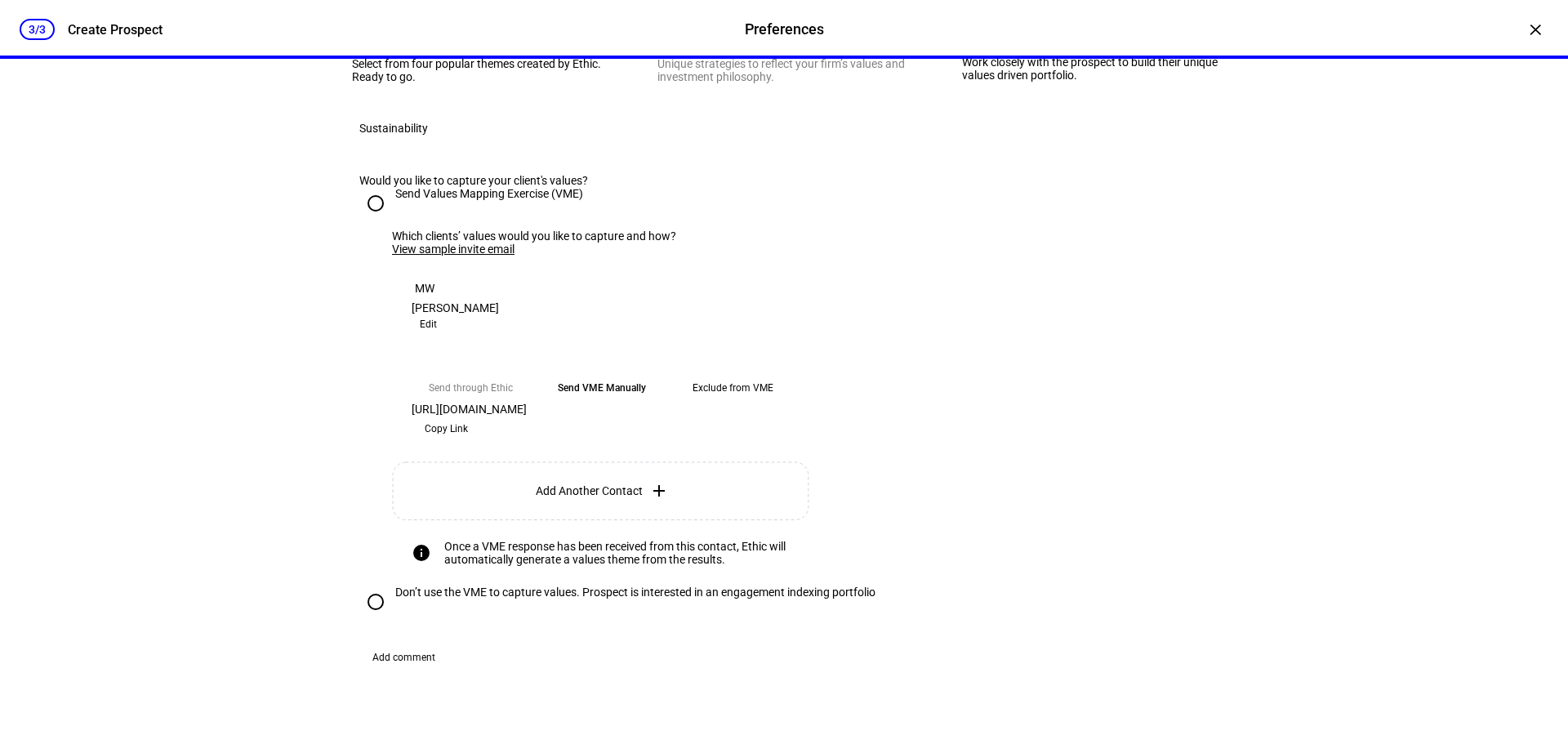
scroll to position [327, 0]
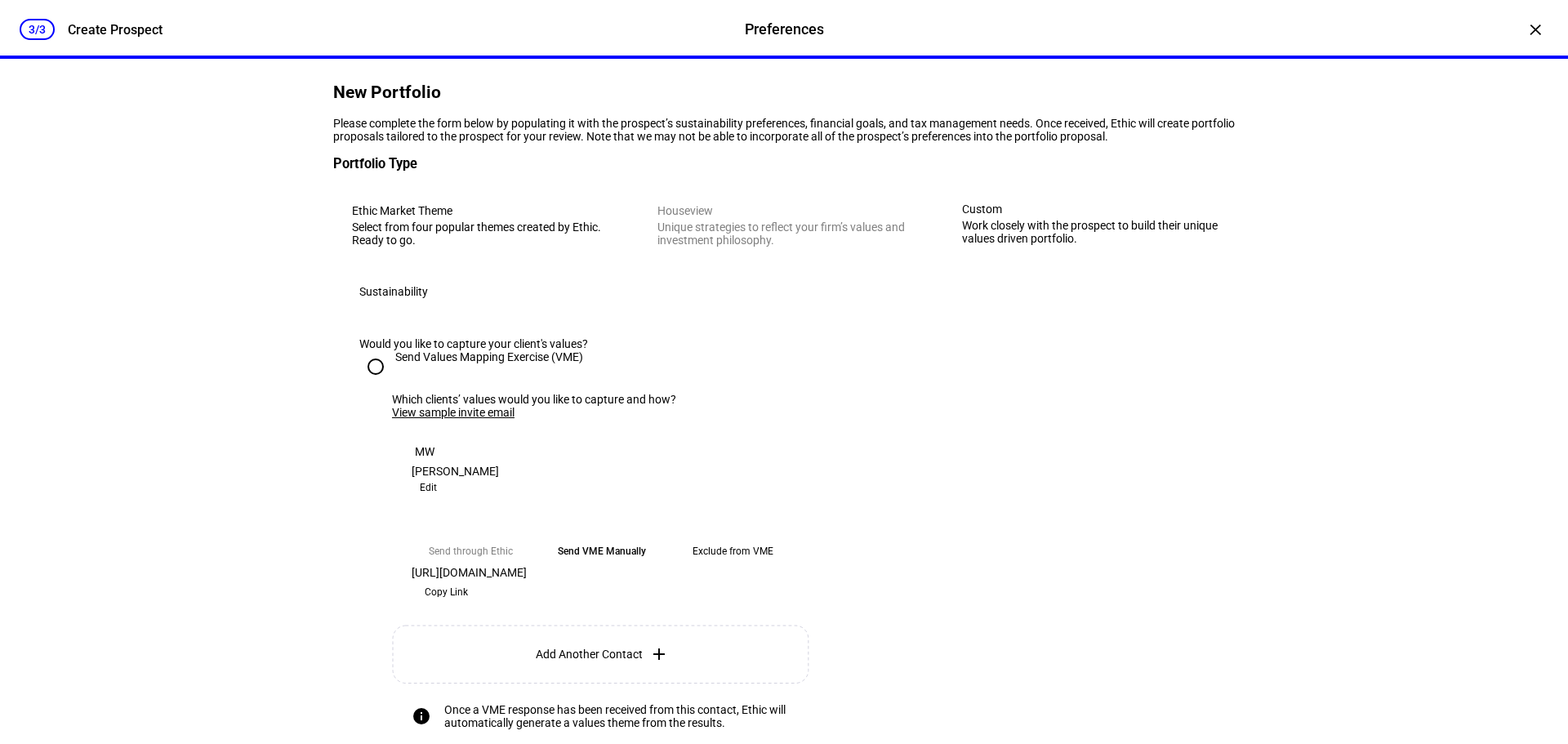
click at [402, 265] on eth-mega-radio-button "Ethic Market Theme Select from four popular themes created by Ethic. Ready to g…" at bounding box center [479, 225] width 292 height 80
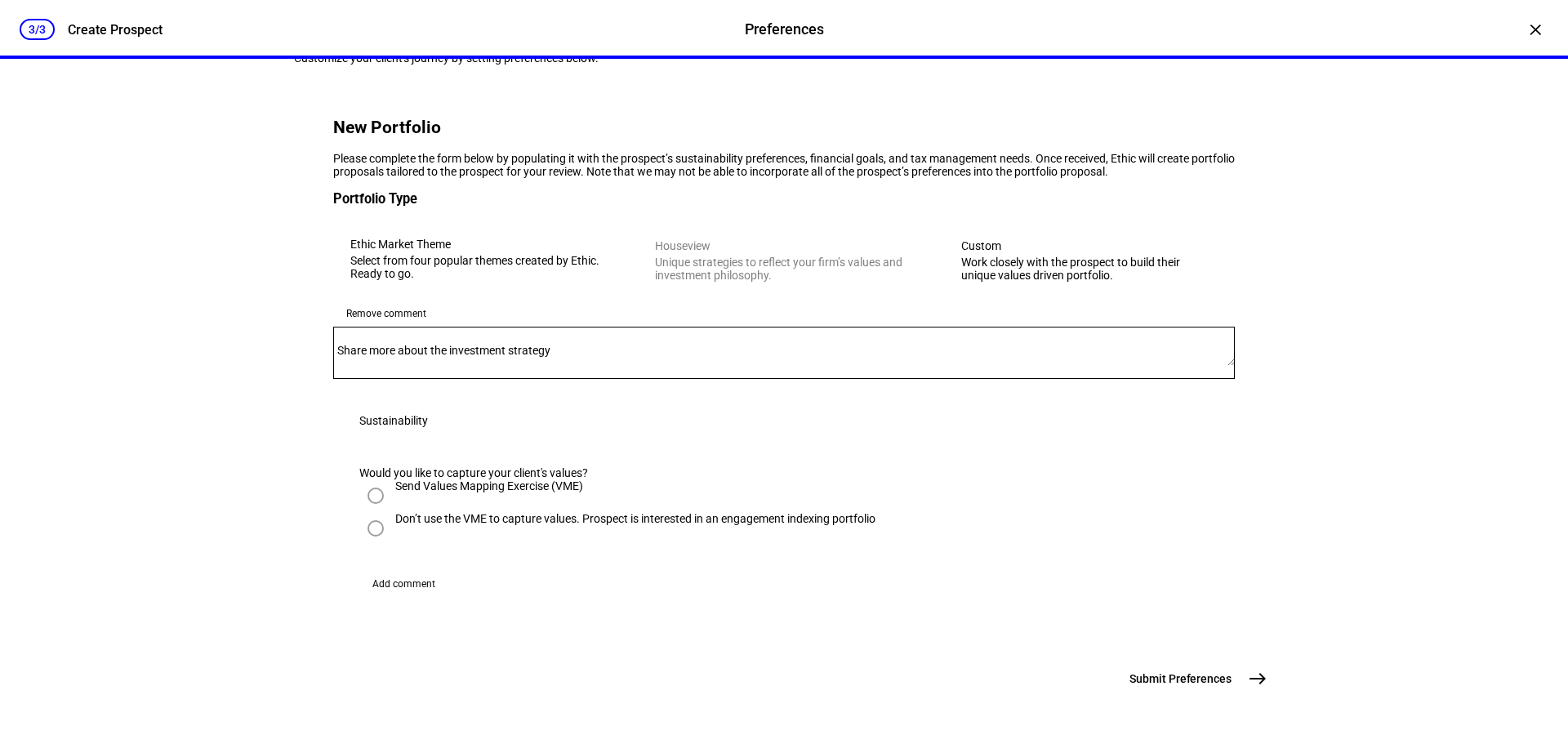
scroll to position [29, 0]
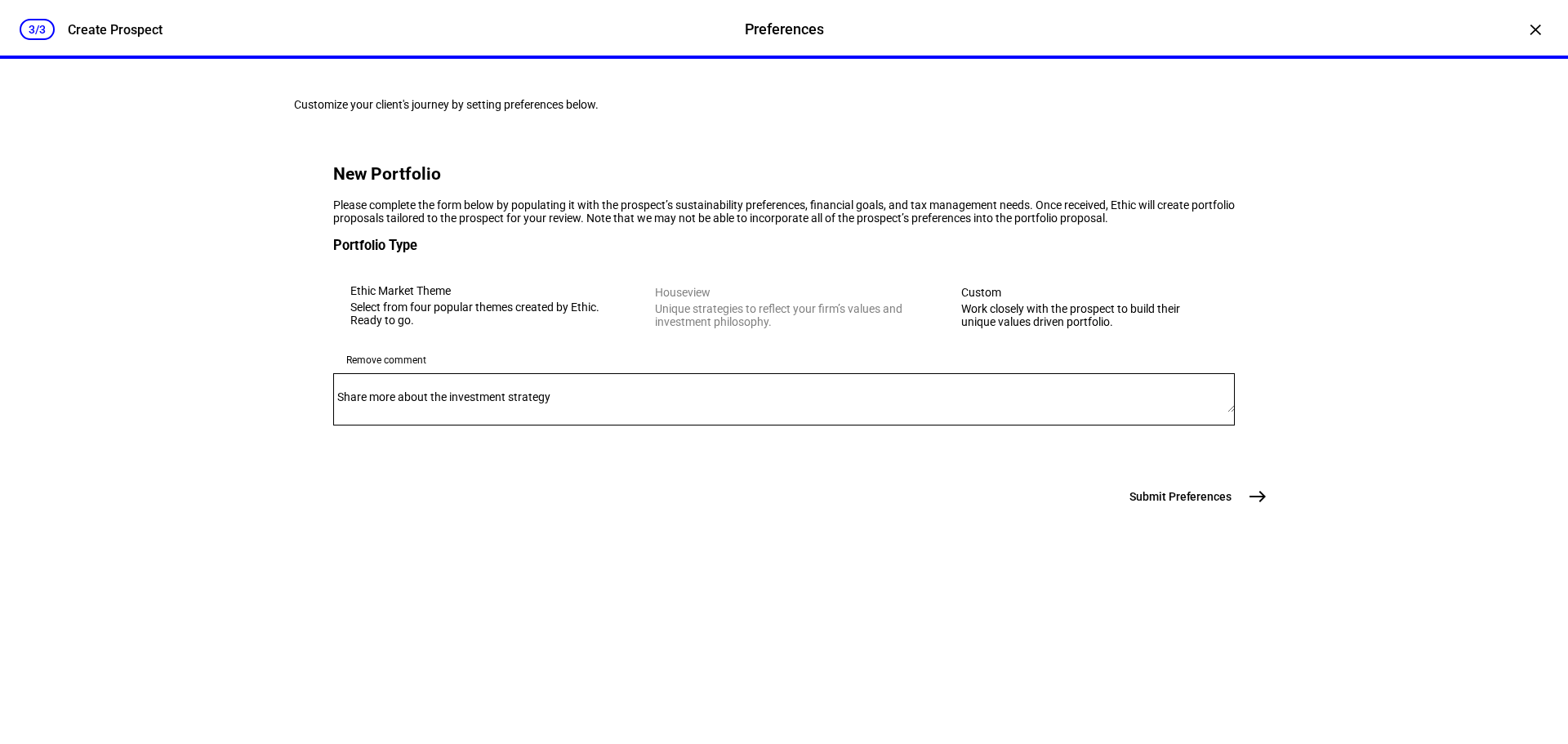
click at [1248, 506] on mat-icon "east" at bounding box center [1257, 496] width 19 height 19
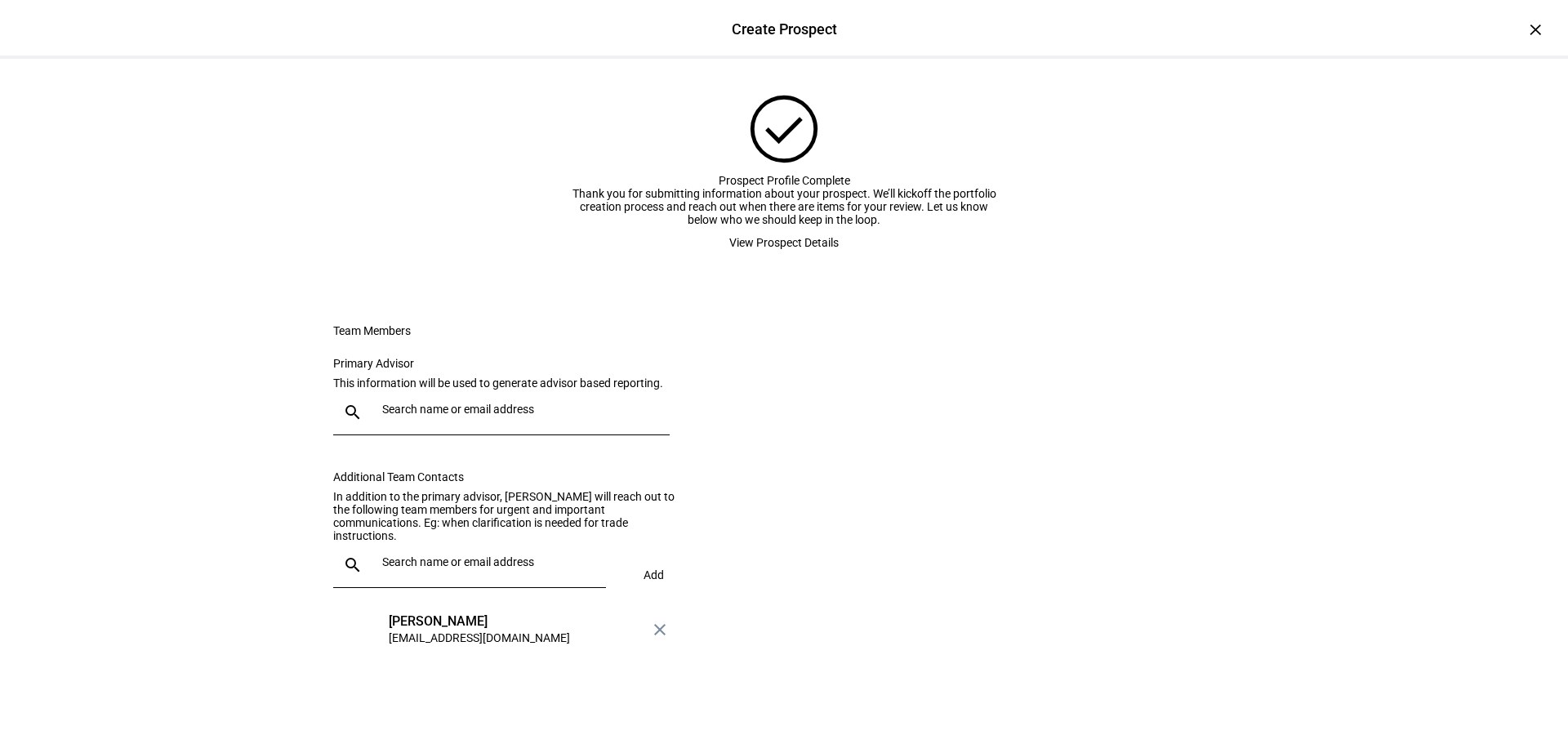
scroll to position [162, 0]
click at [415, 396] on div at bounding box center [516, 412] width 281 height 45
click at [448, 518] on mat-option "PV [PERSON_NAME] [EMAIL_ADDRESS][DOMAIN_NAME]" at bounding box center [499, 511] width 343 height 52
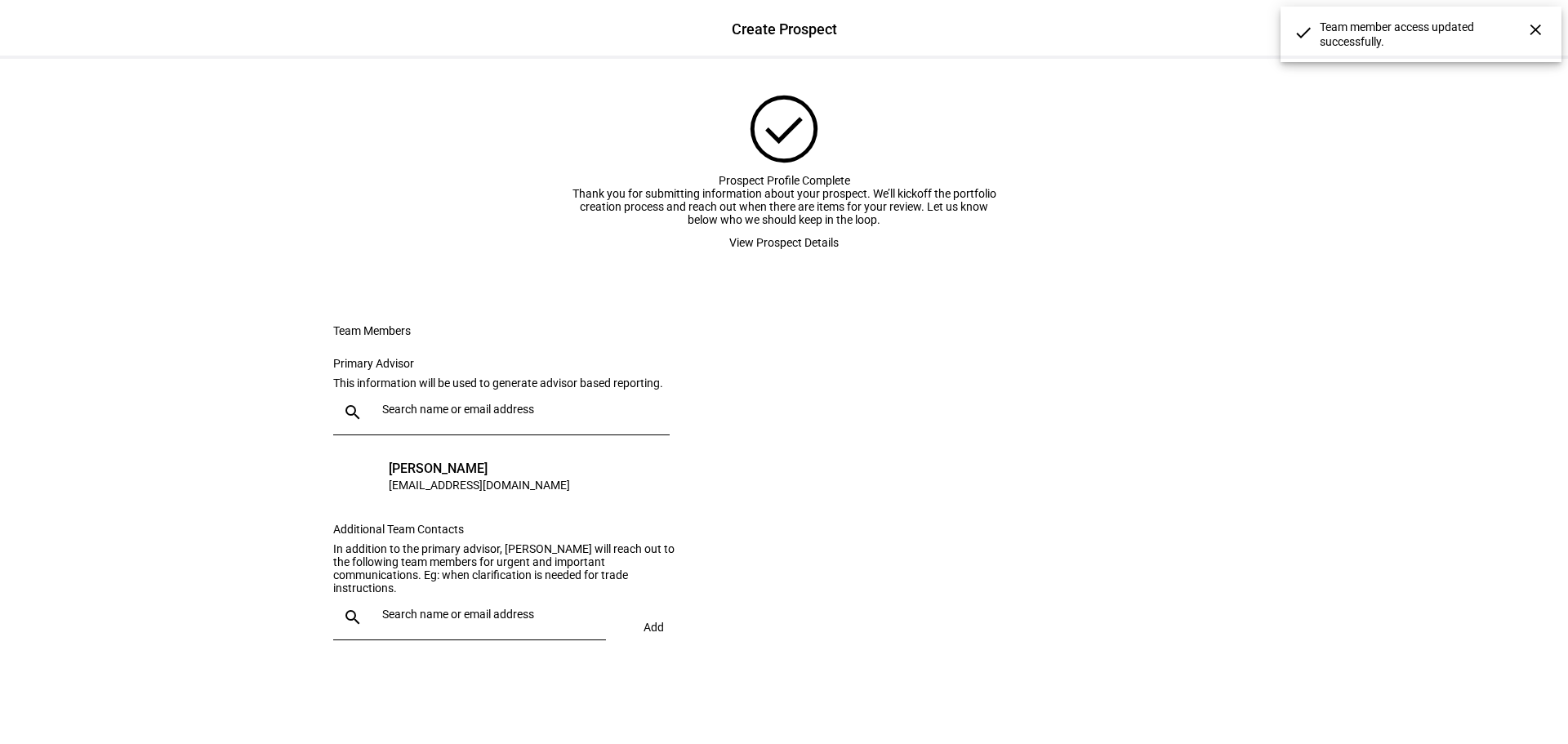
scroll to position [176, 0]
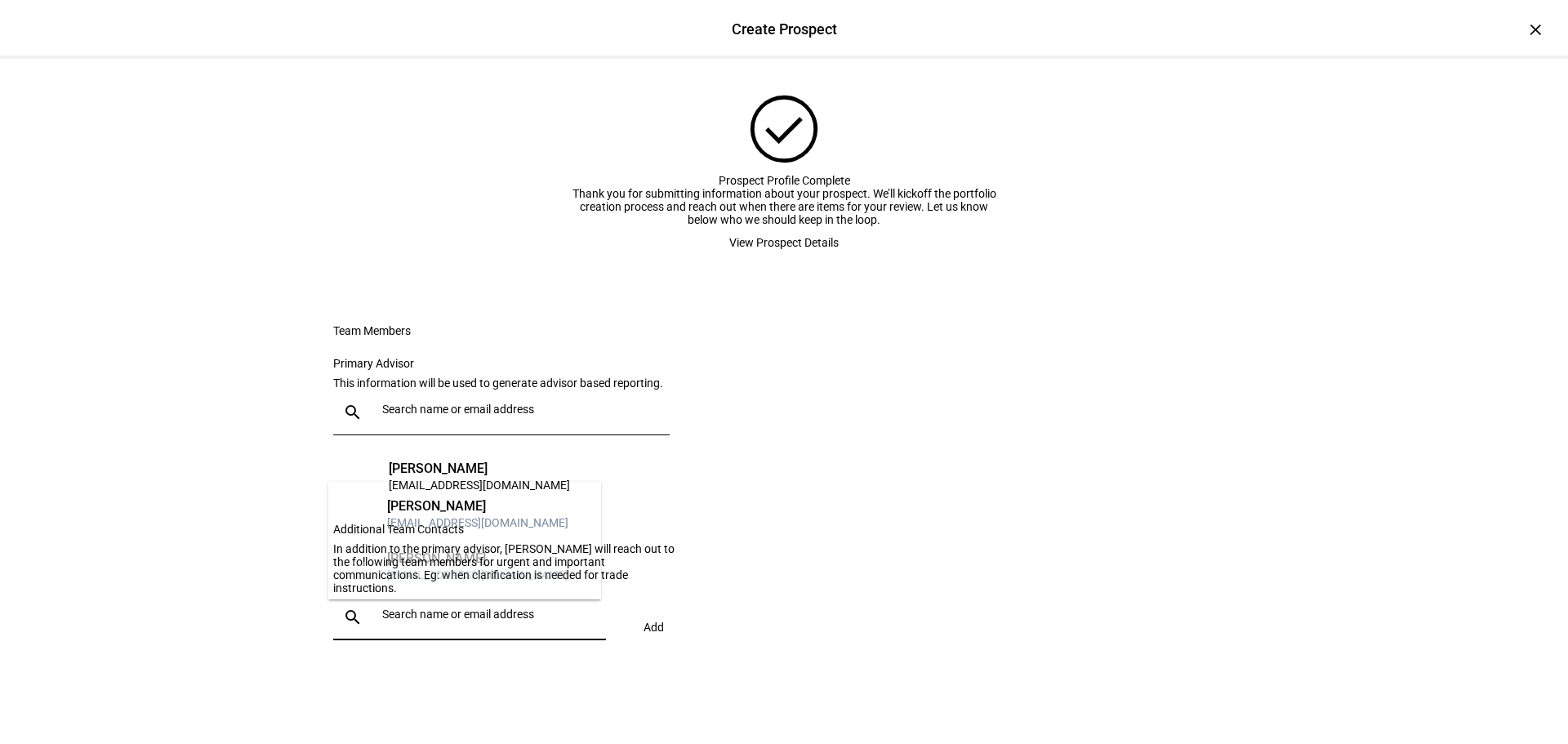
click at [435, 616] on input "text" at bounding box center [491, 614] width 217 height 13
click at [758, 694] on div "check_circle Prospect Profile Complete Thank you for submitting information abo…" at bounding box center [784, 395] width 1032 height 696
click at [786, 226] on span "View Prospect Details" at bounding box center [784, 242] width 109 height 33
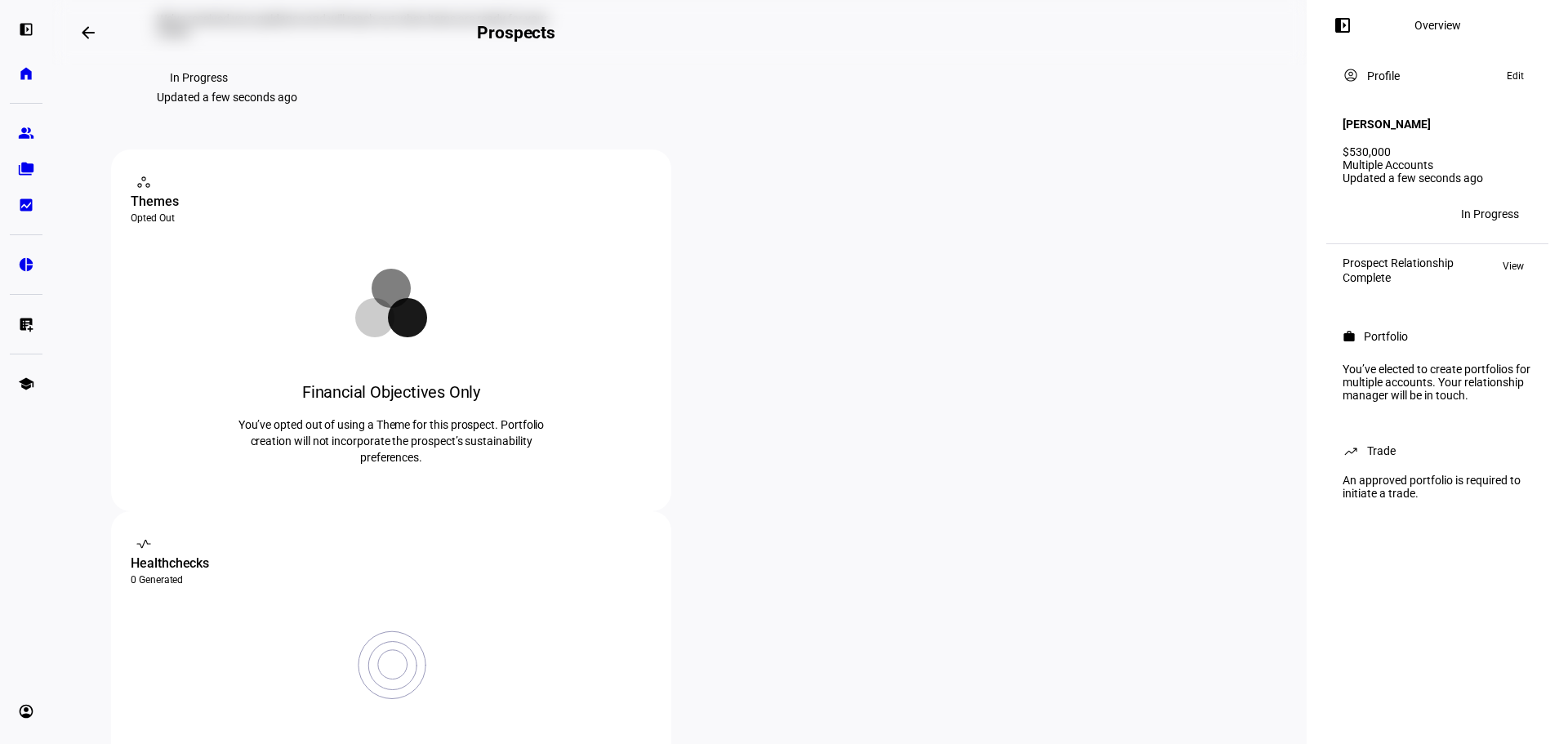
scroll to position [0, 0]
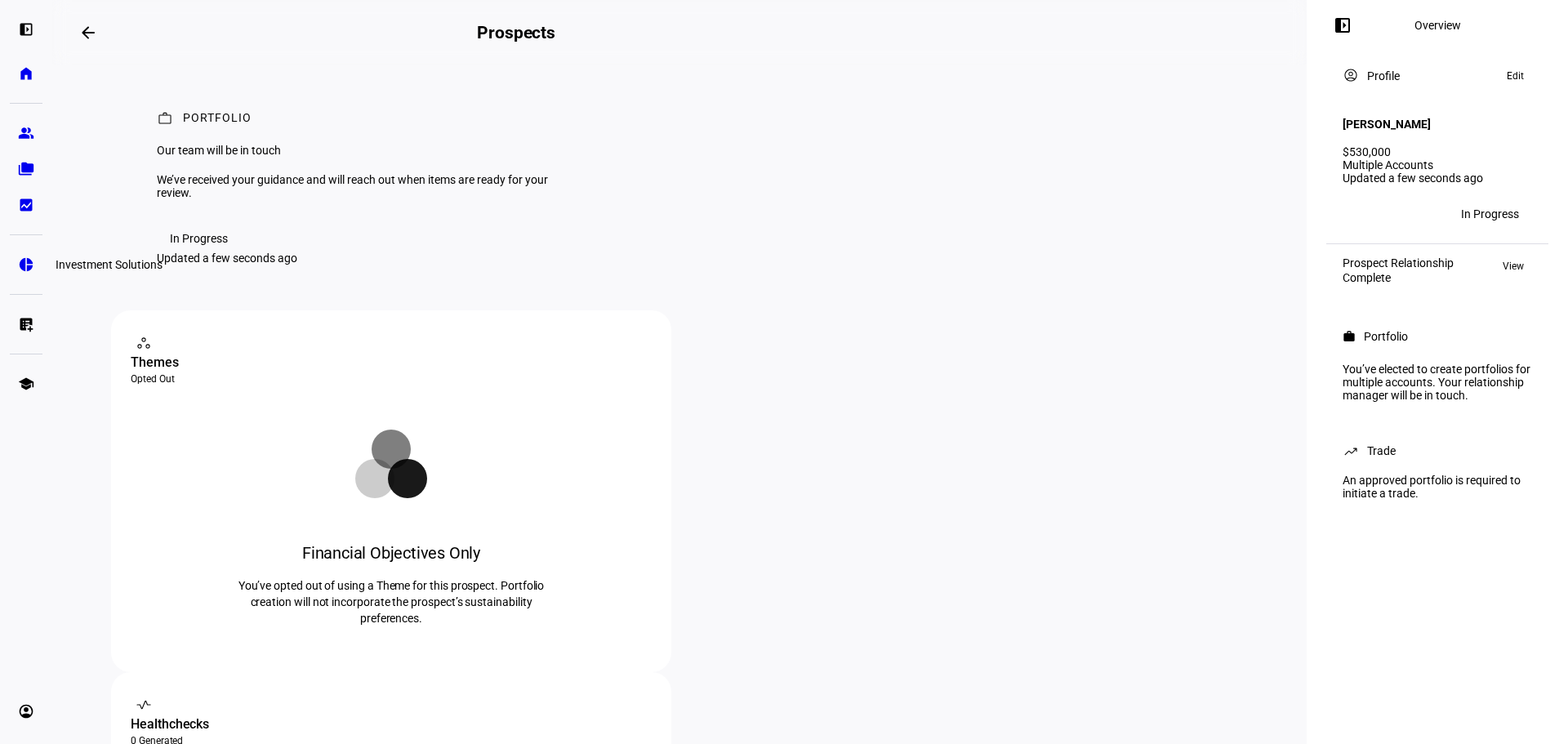
click at [20, 271] on eth-mat-symbol "pie_chart" at bounding box center [25, 264] width 16 height 16
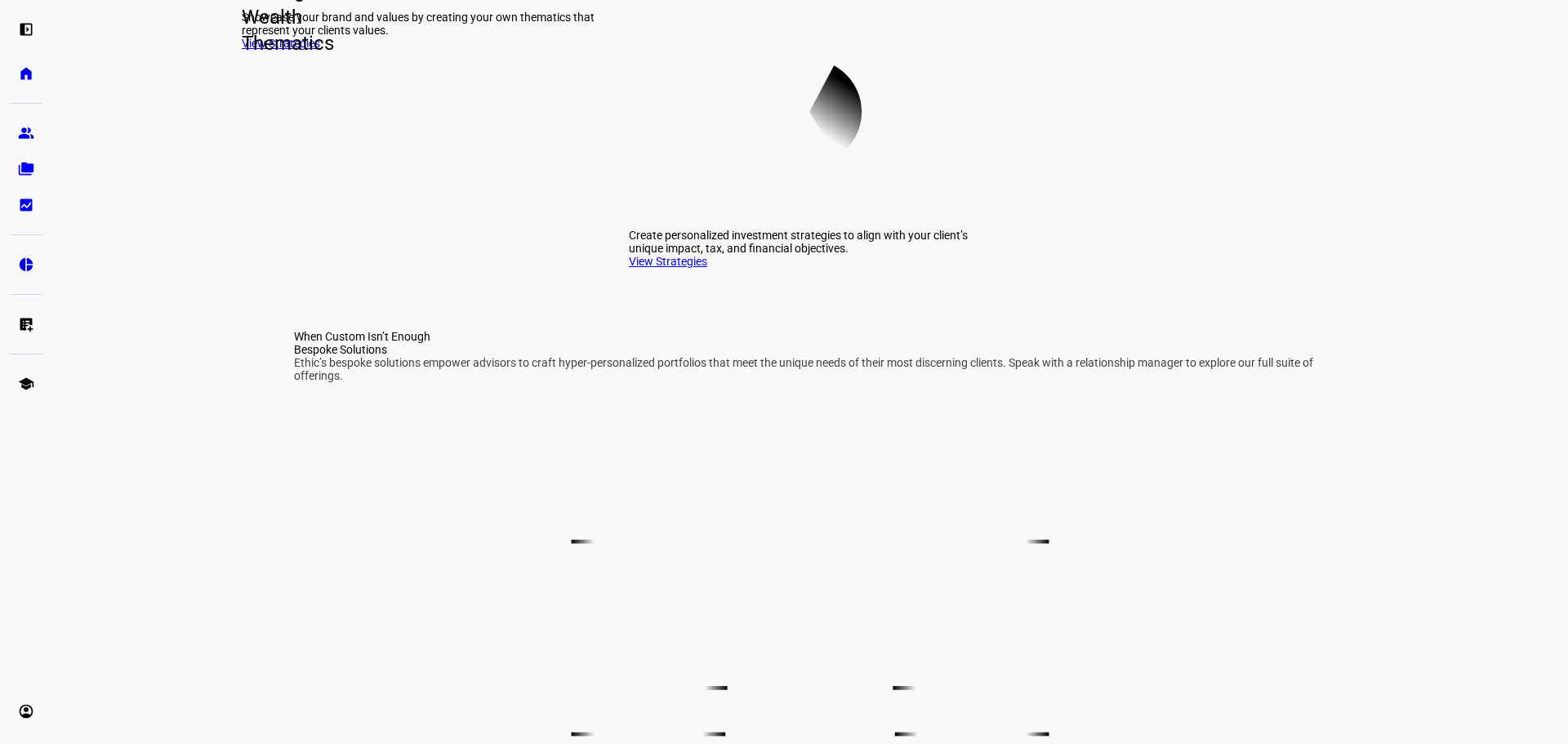
scroll to position [571, 0]
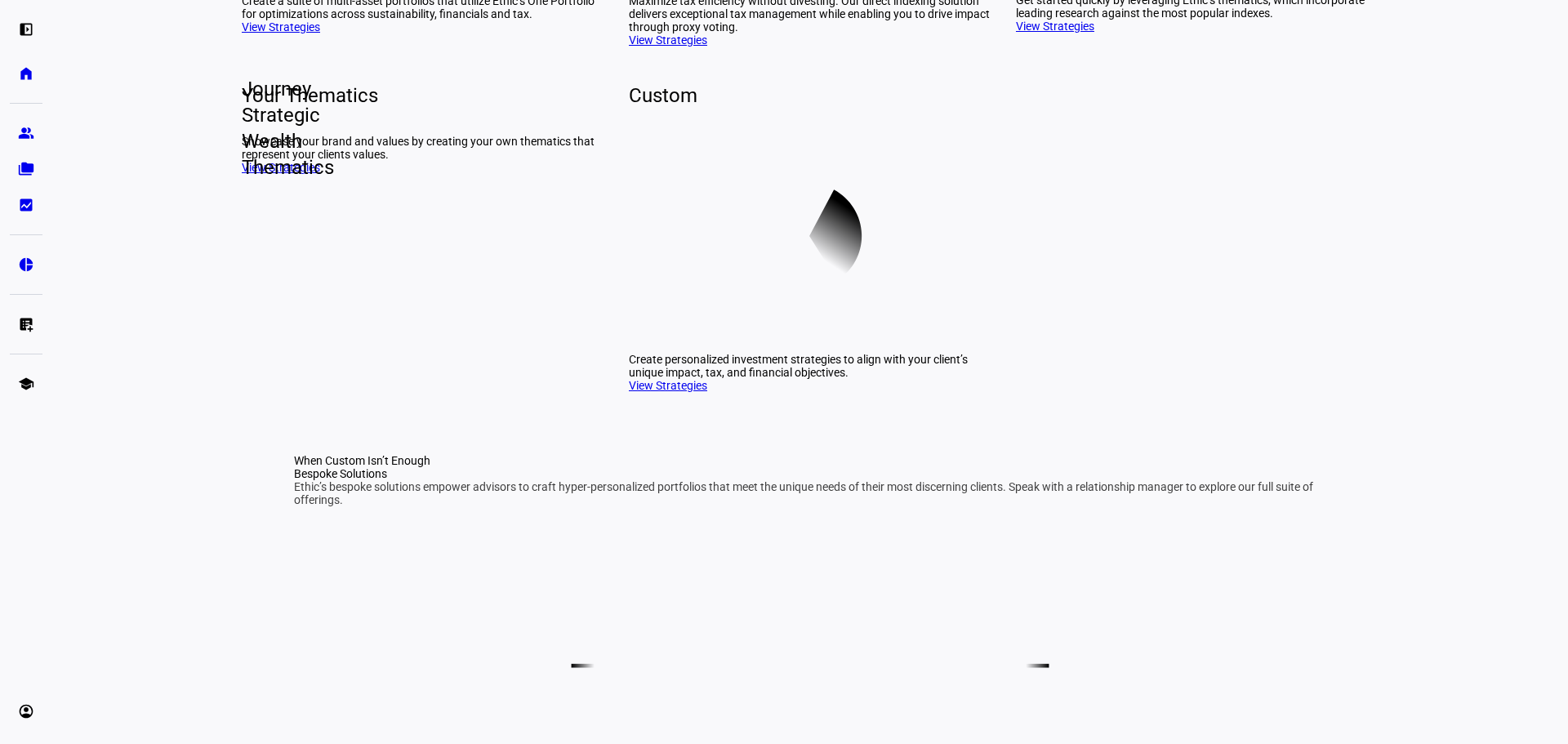
scroll to position [571, 0]
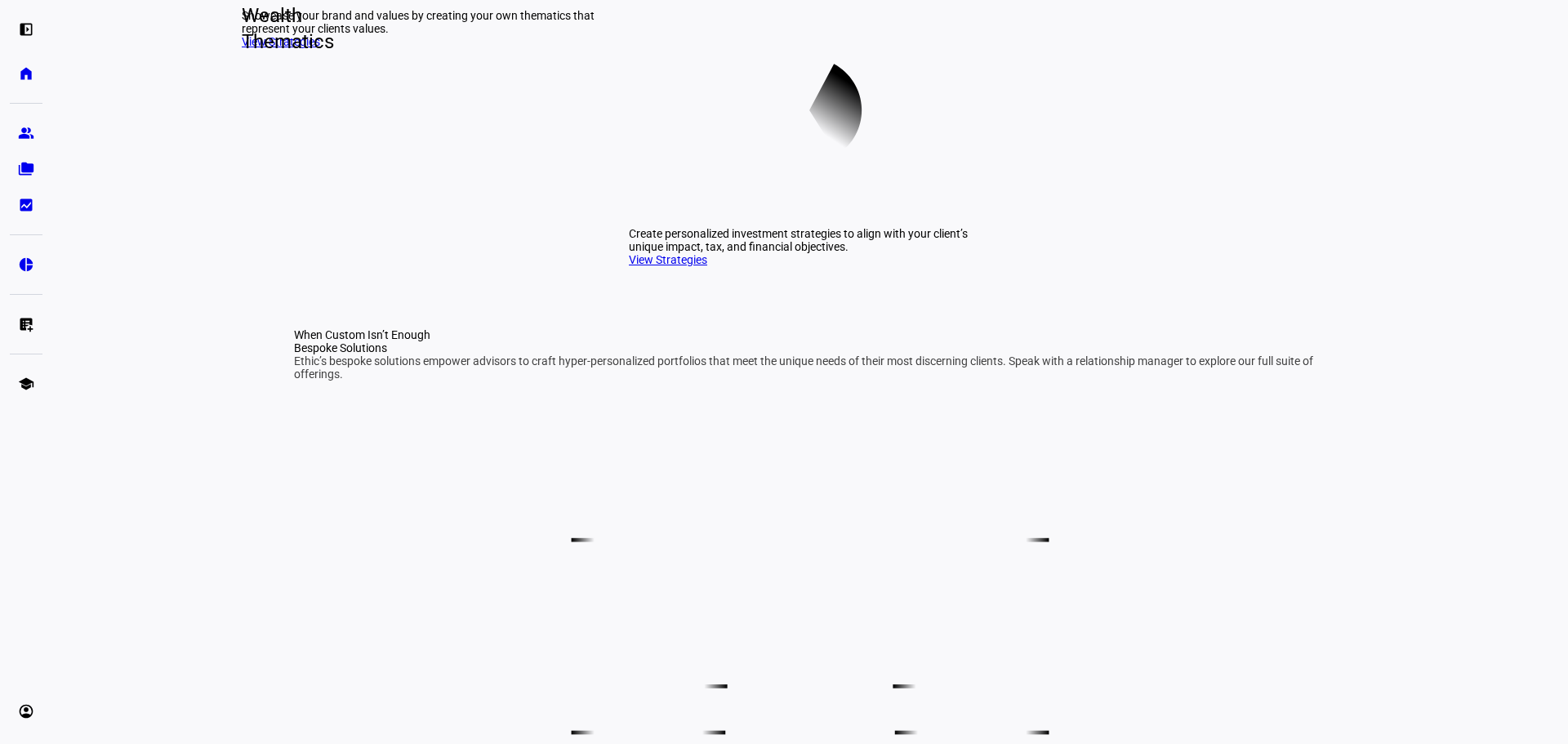
click at [722, 225] on icon at bounding box center [809, 110] width 361 height 229
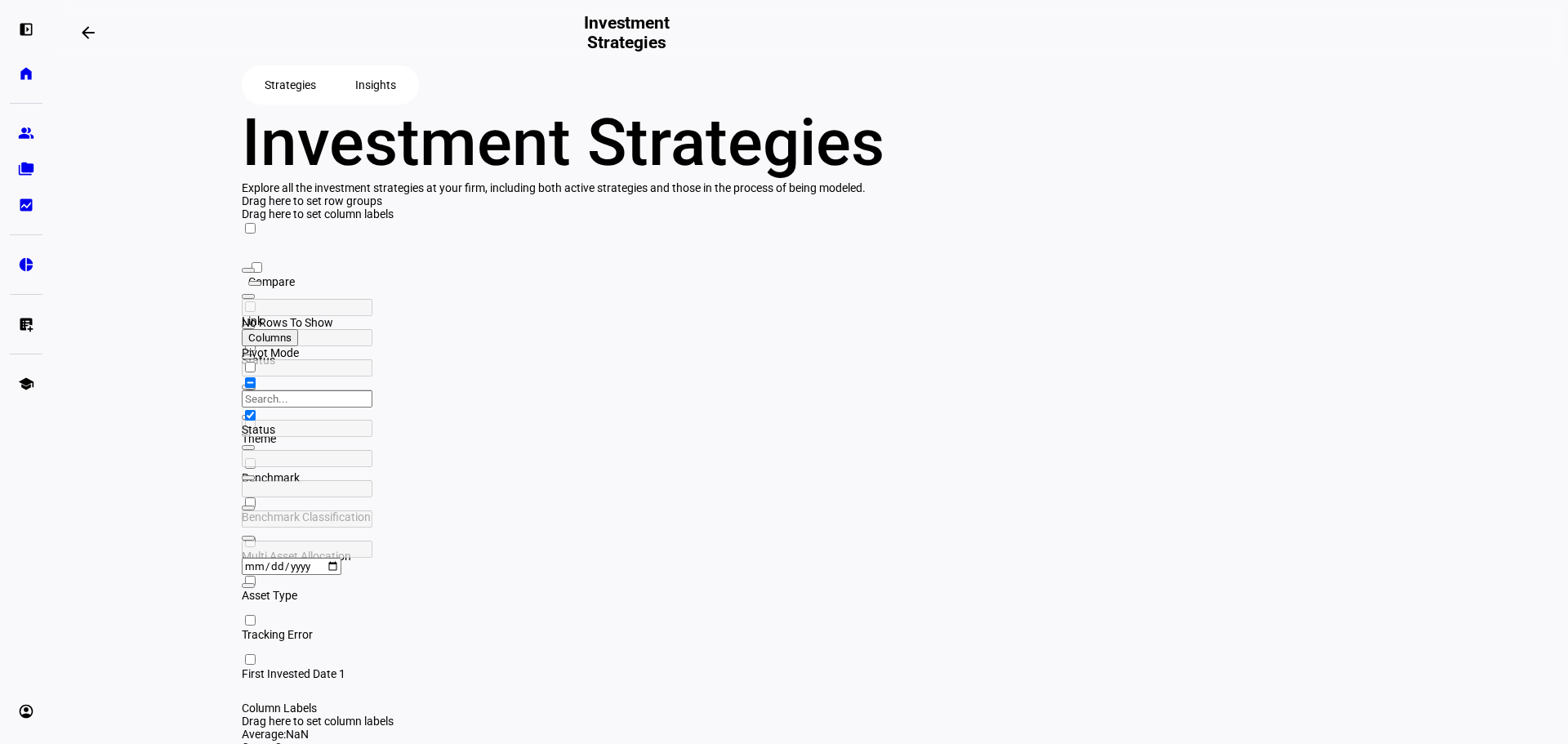
click at [360, 101] on span "Insights" at bounding box center [376, 84] width 40 height 33
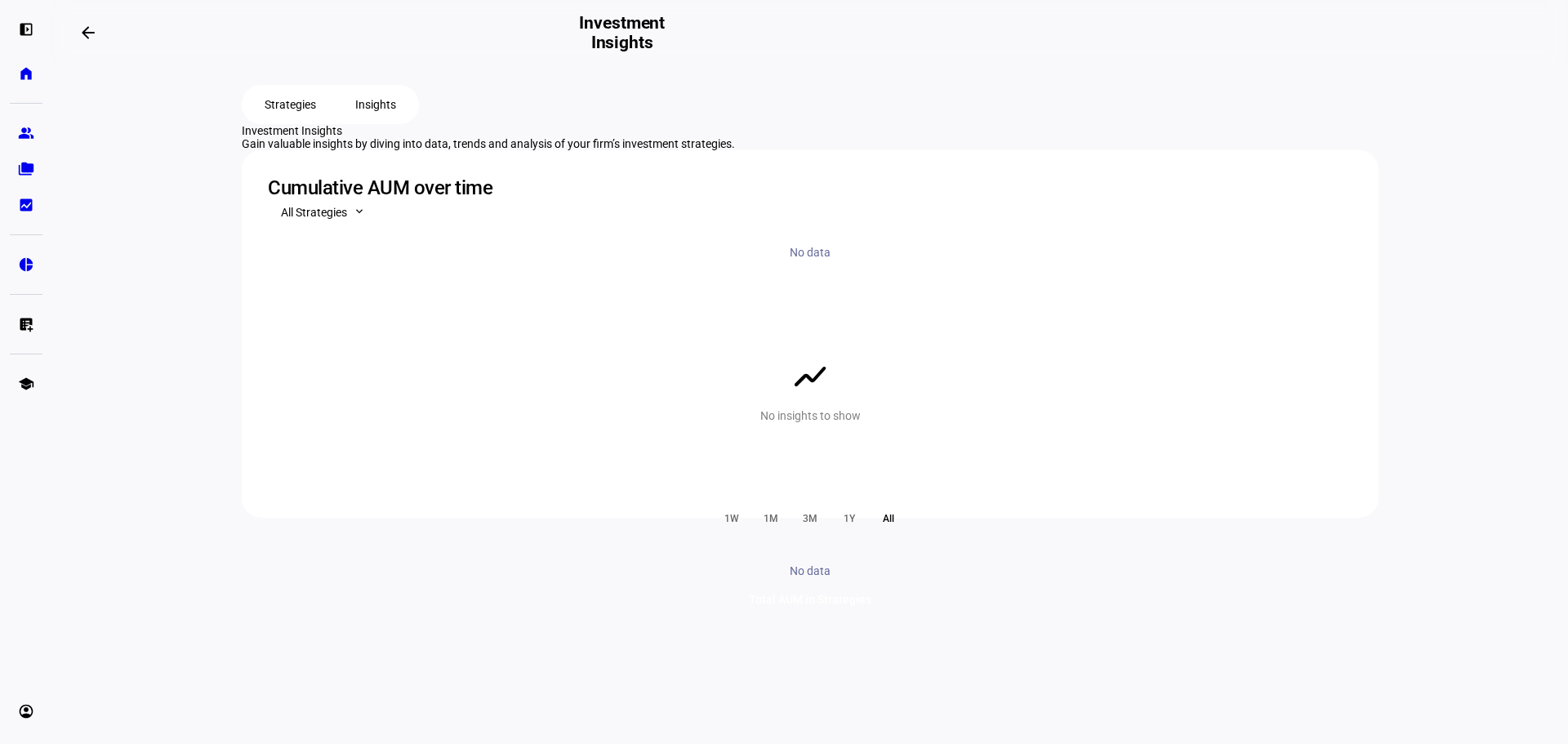
click at [293, 121] on span "Strategies" at bounding box center [290, 104] width 51 height 33
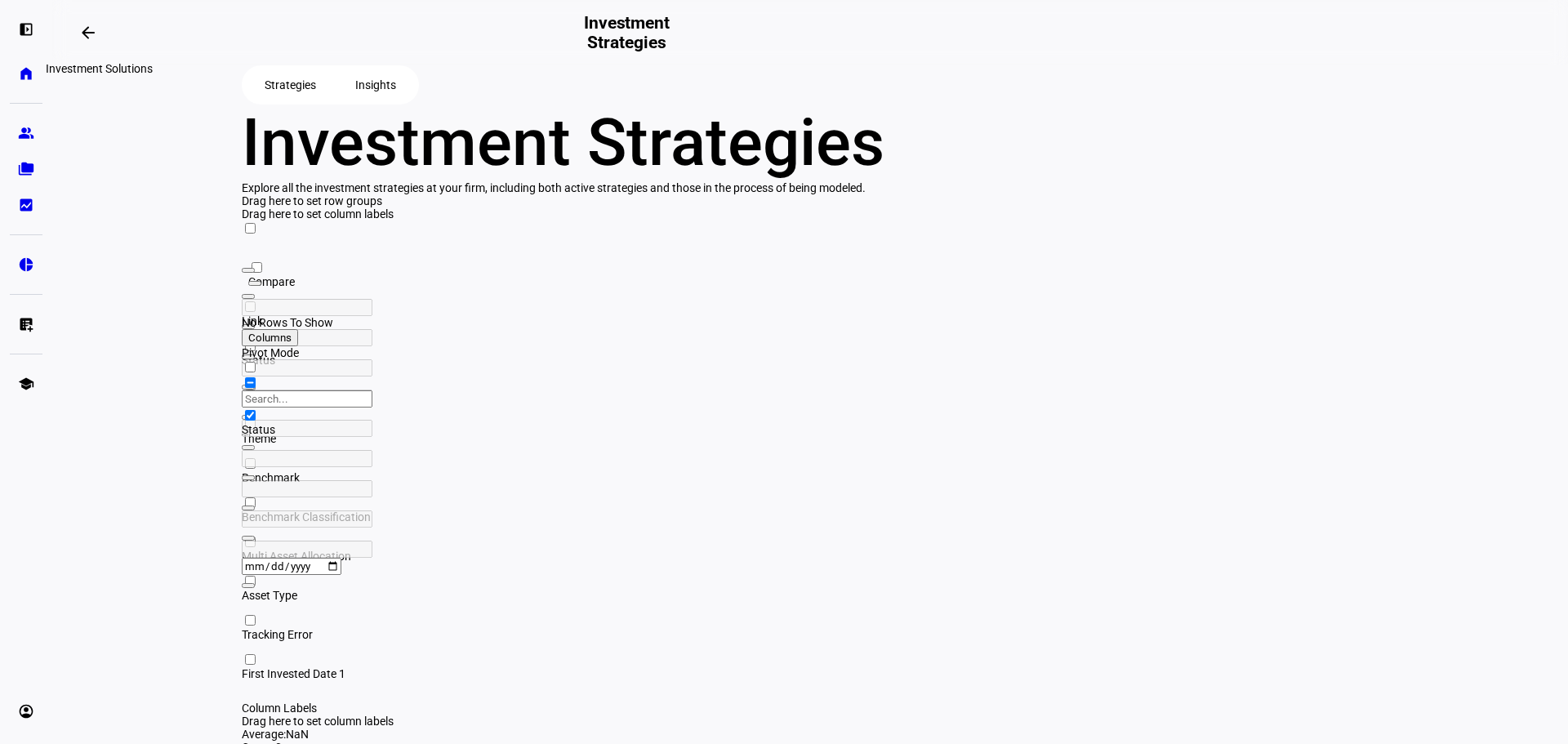
click at [93, 31] on mat-icon "arrow_backwards" at bounding box center [88, 32] width 19 height 19
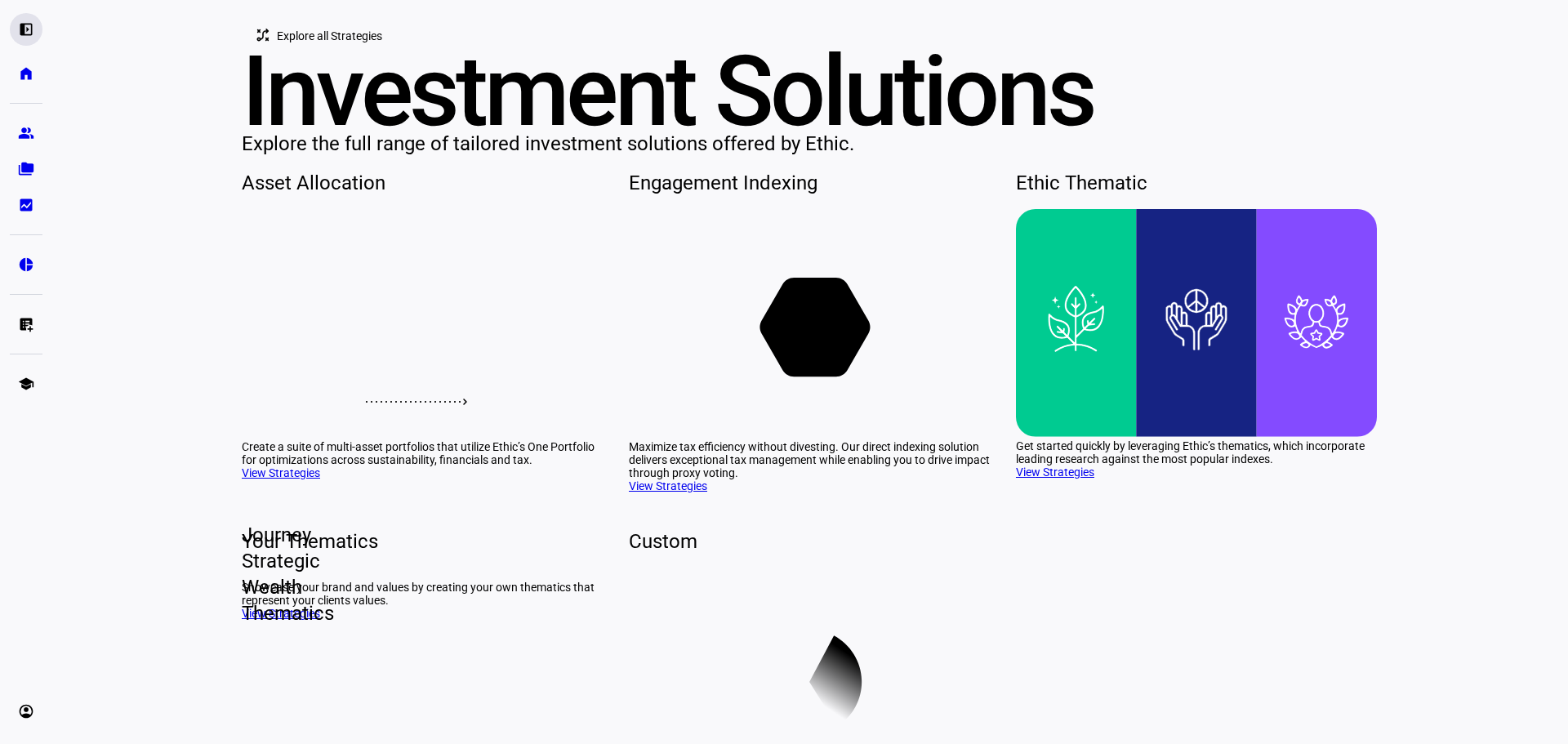
click at [20, 23] on eth-mat-symbol "left_panel_open" at bounding box center [25, 29] width 16 height 16
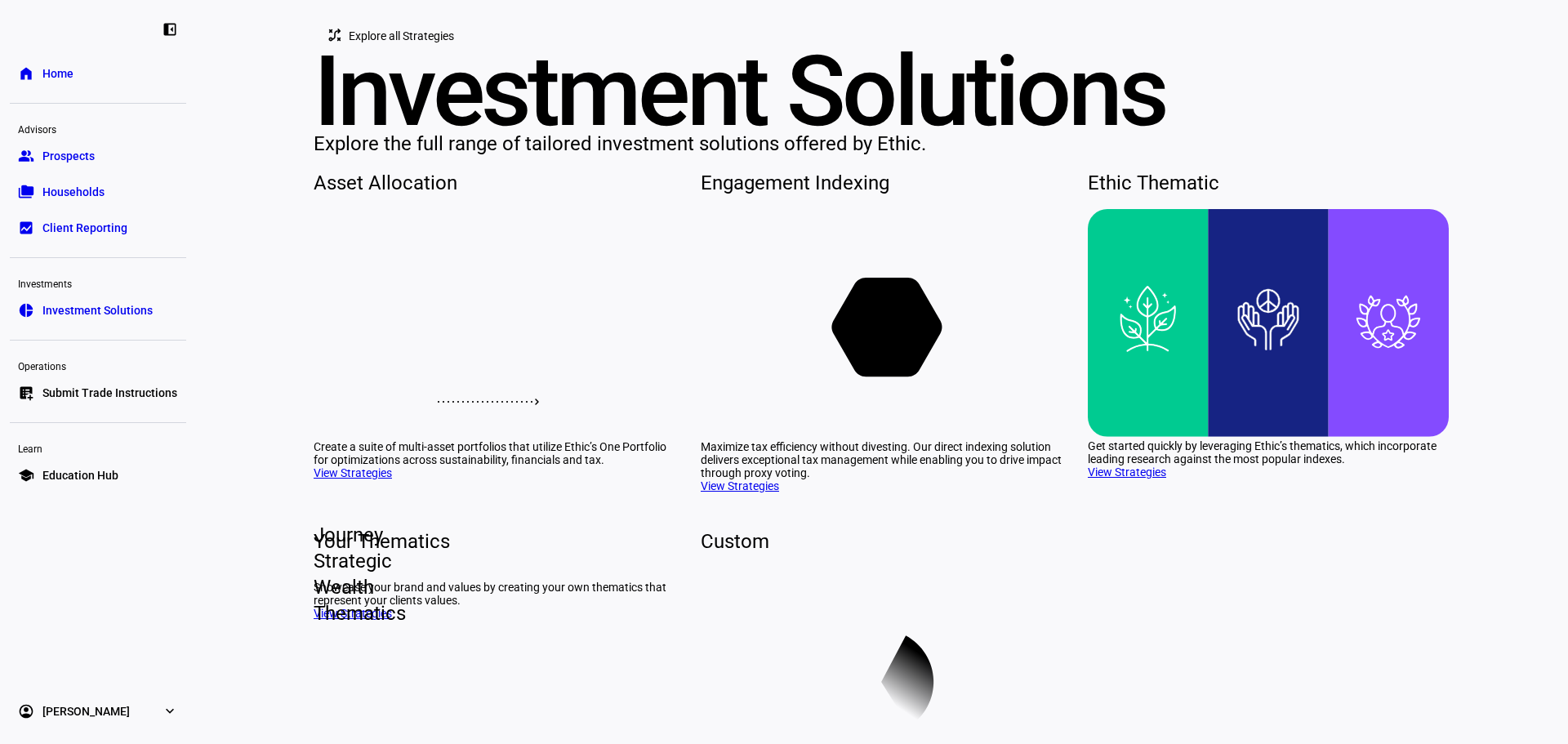
click at [112, 160] on link "group Prospects" at bounding box center [98, 156] width 176 height 33
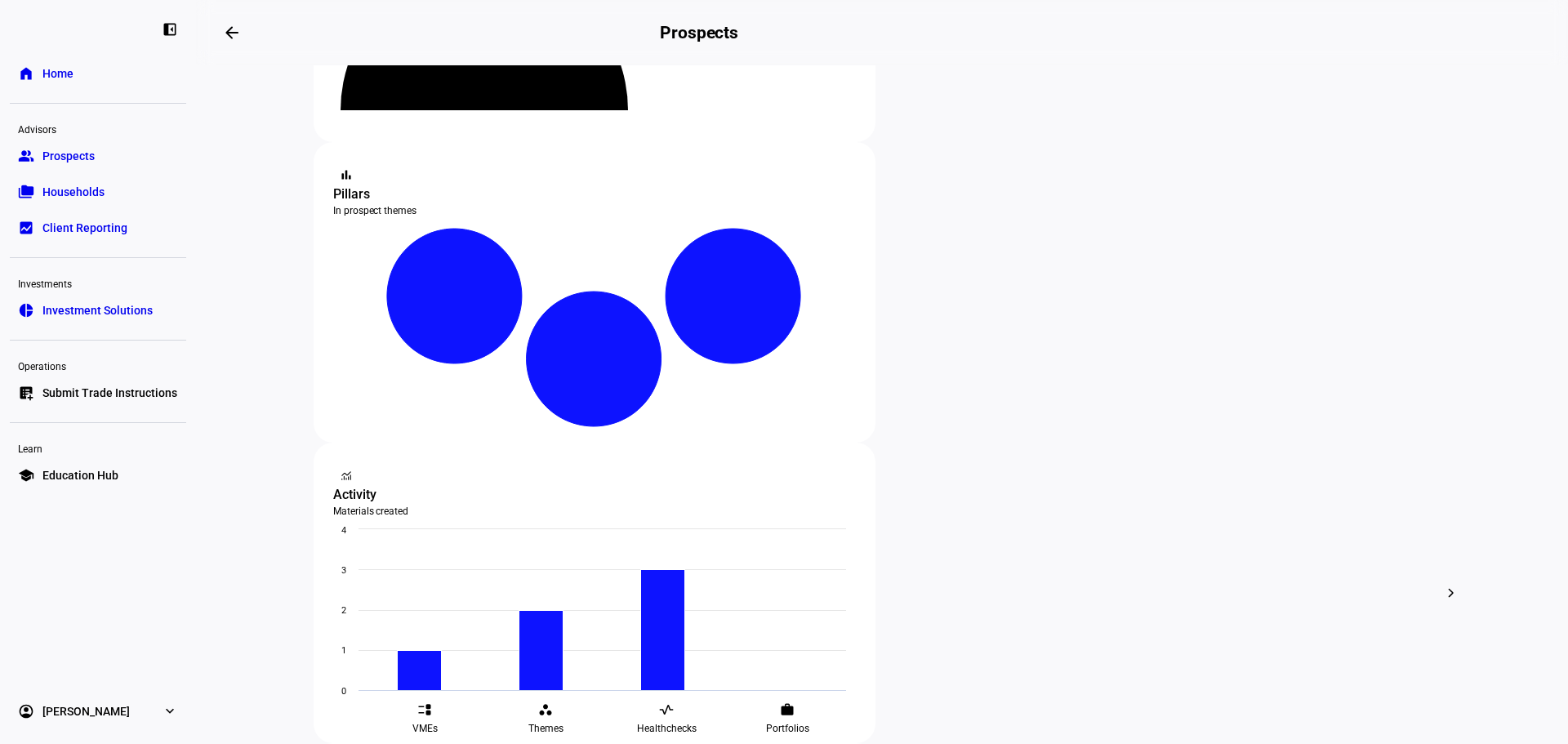
scroll to position [245, 0]
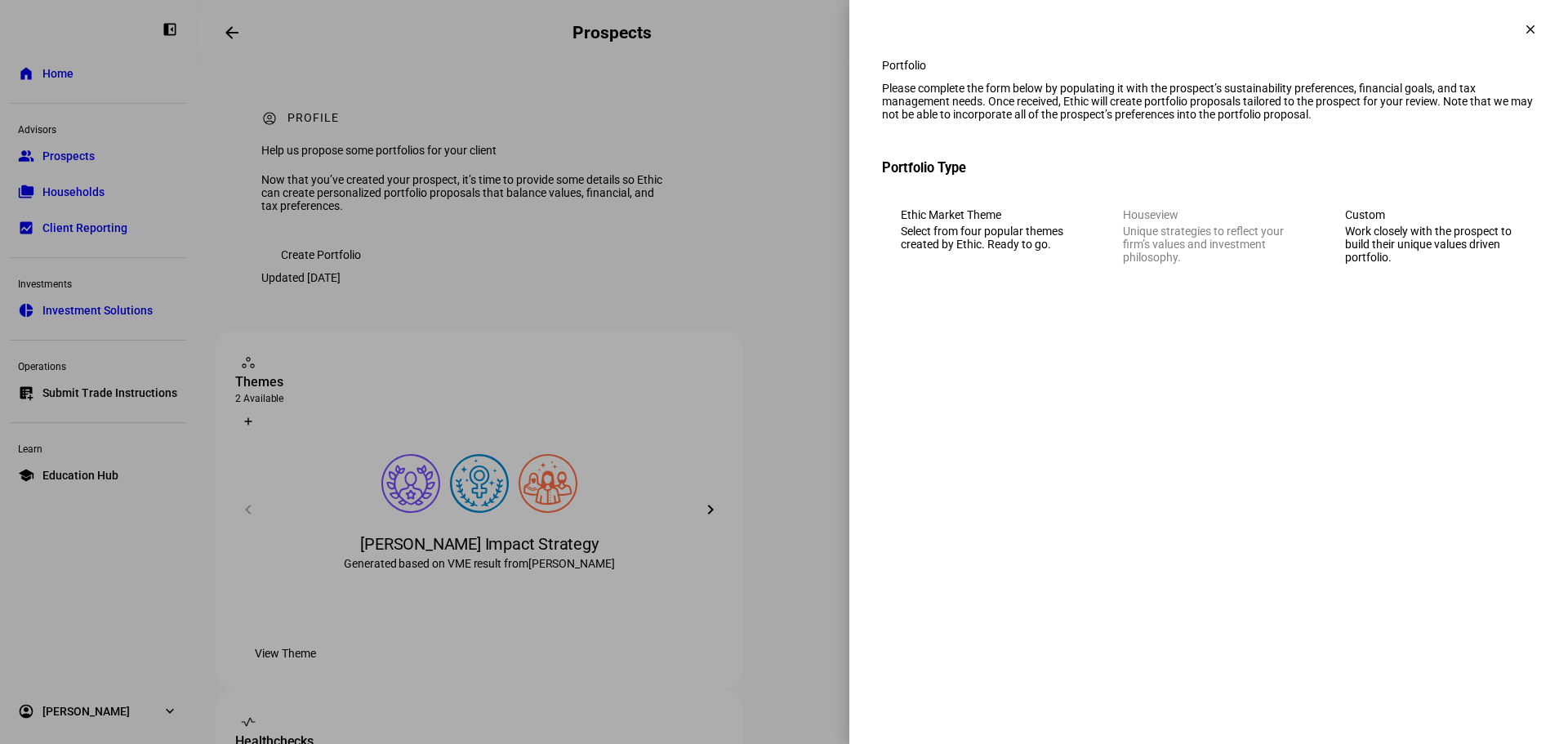
click at [1518, 29] on span at bounding box center [1530, 29] width 40 height 40
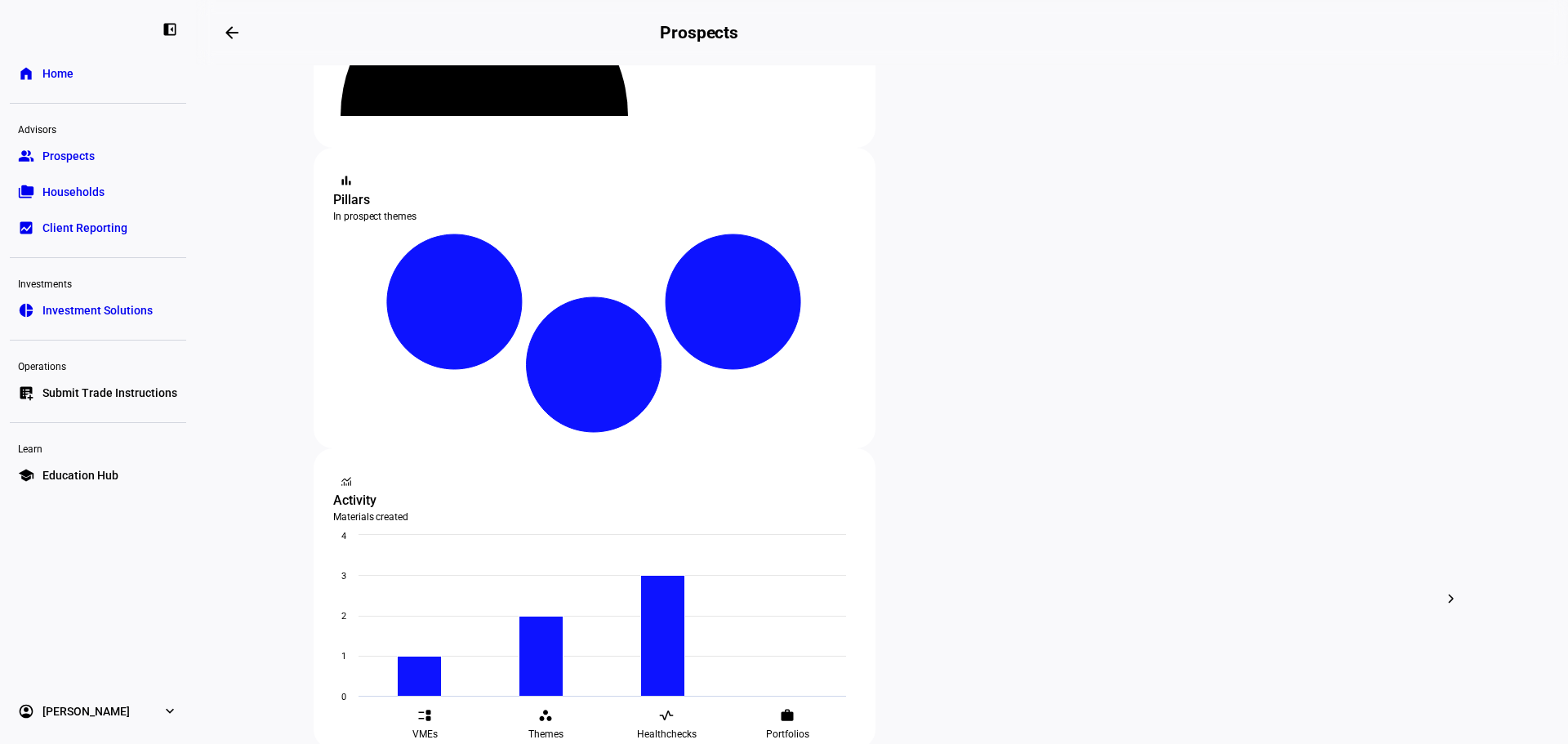
scroll to position [245, 0]
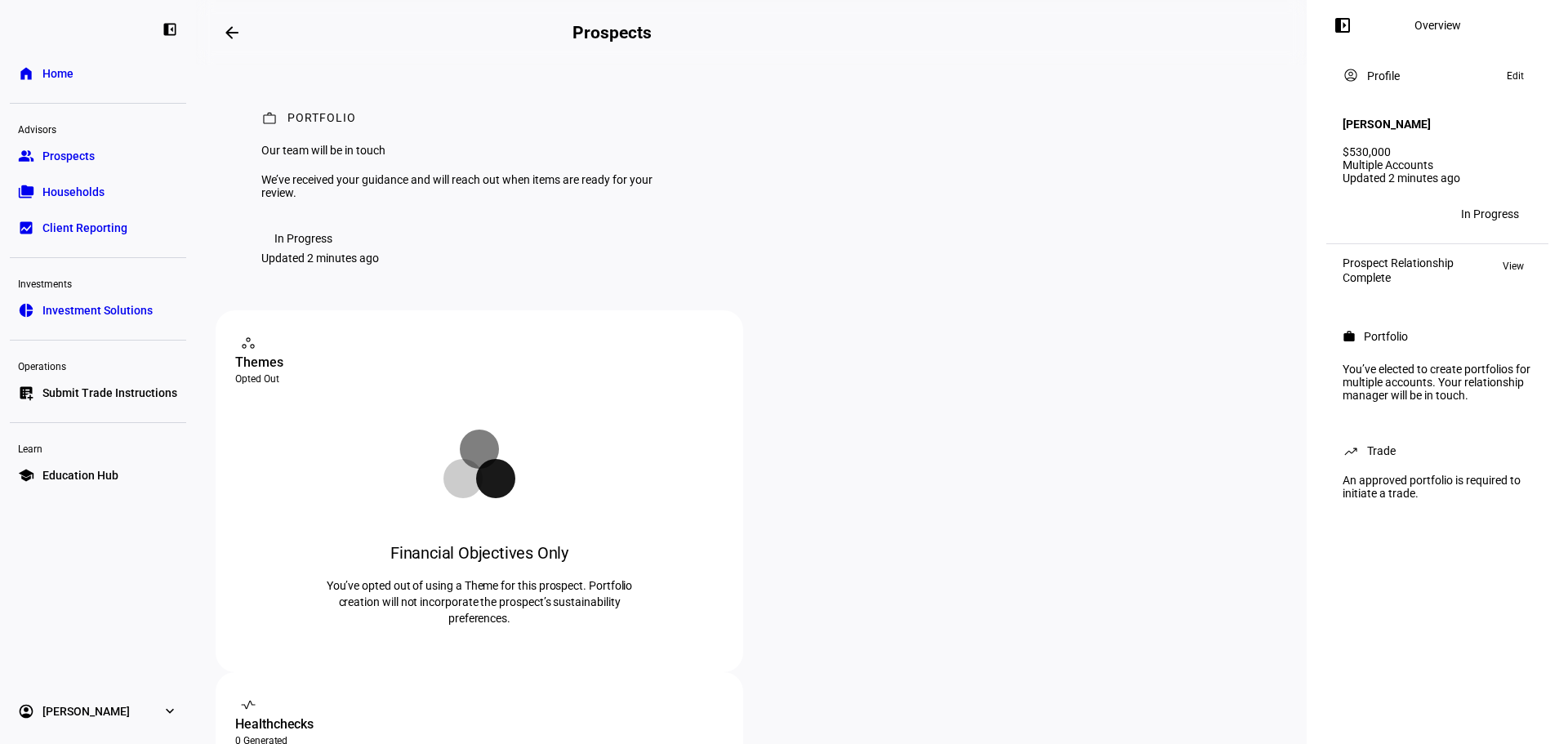
click at [124, 306] on span "Investment Solutions" at bounding box center [97, 310] width 110 height 16
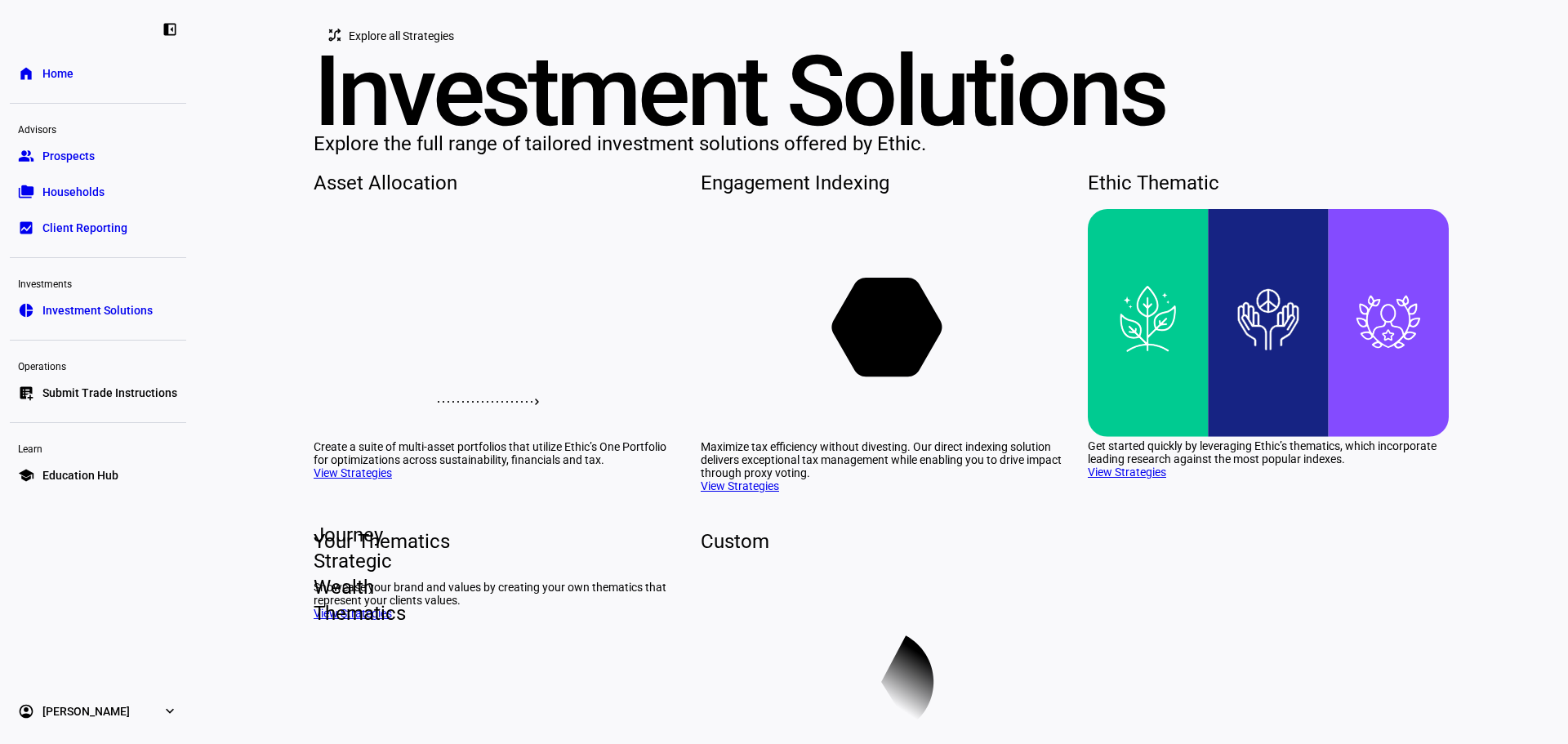
click at [127, 234] on link "bid_landscape Client Reporting" at bounding box center [98, 227] width 176 height 33
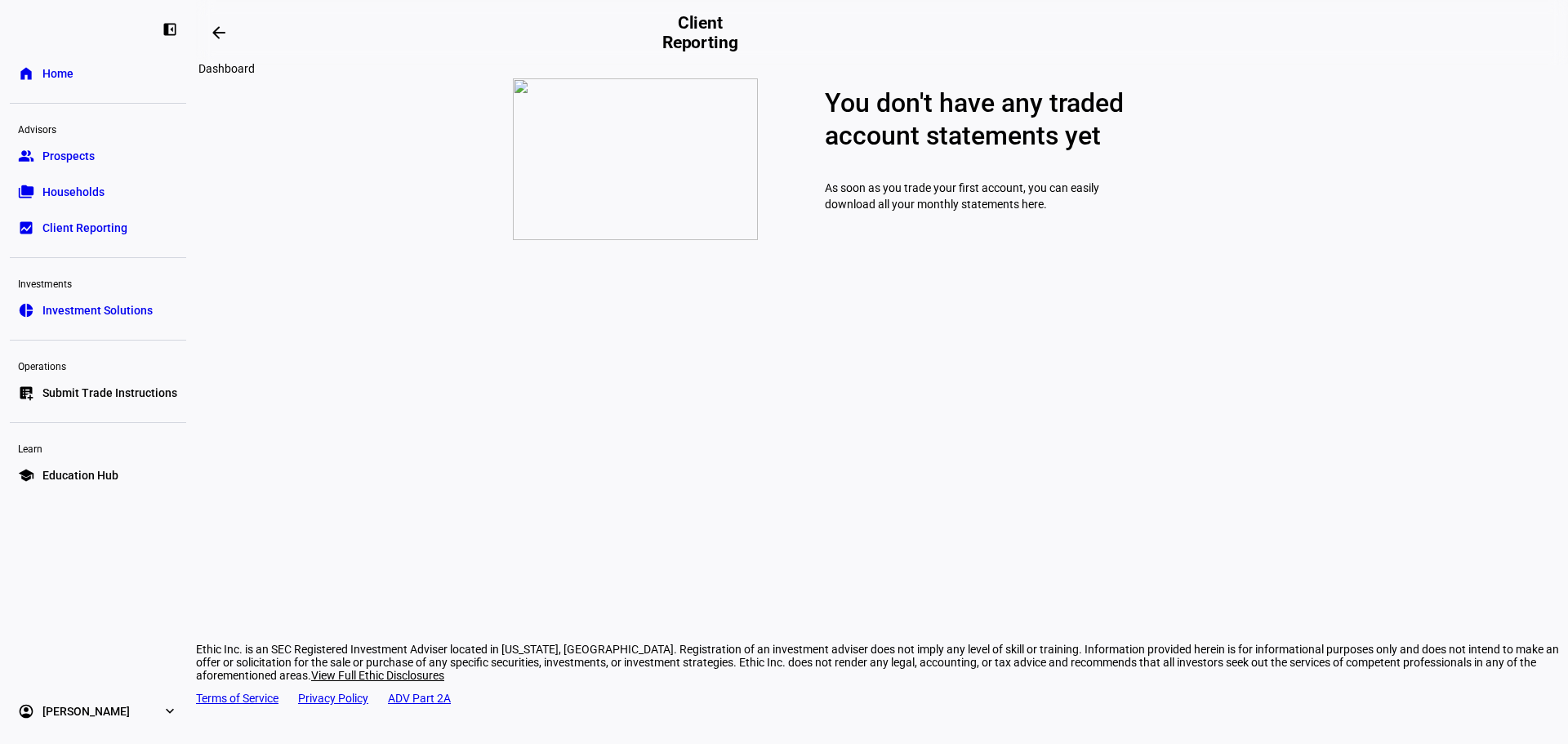
click at [217, 29] on mat-icon "arrow_backwards" at bounding box center [218, 32] width 19 height 19
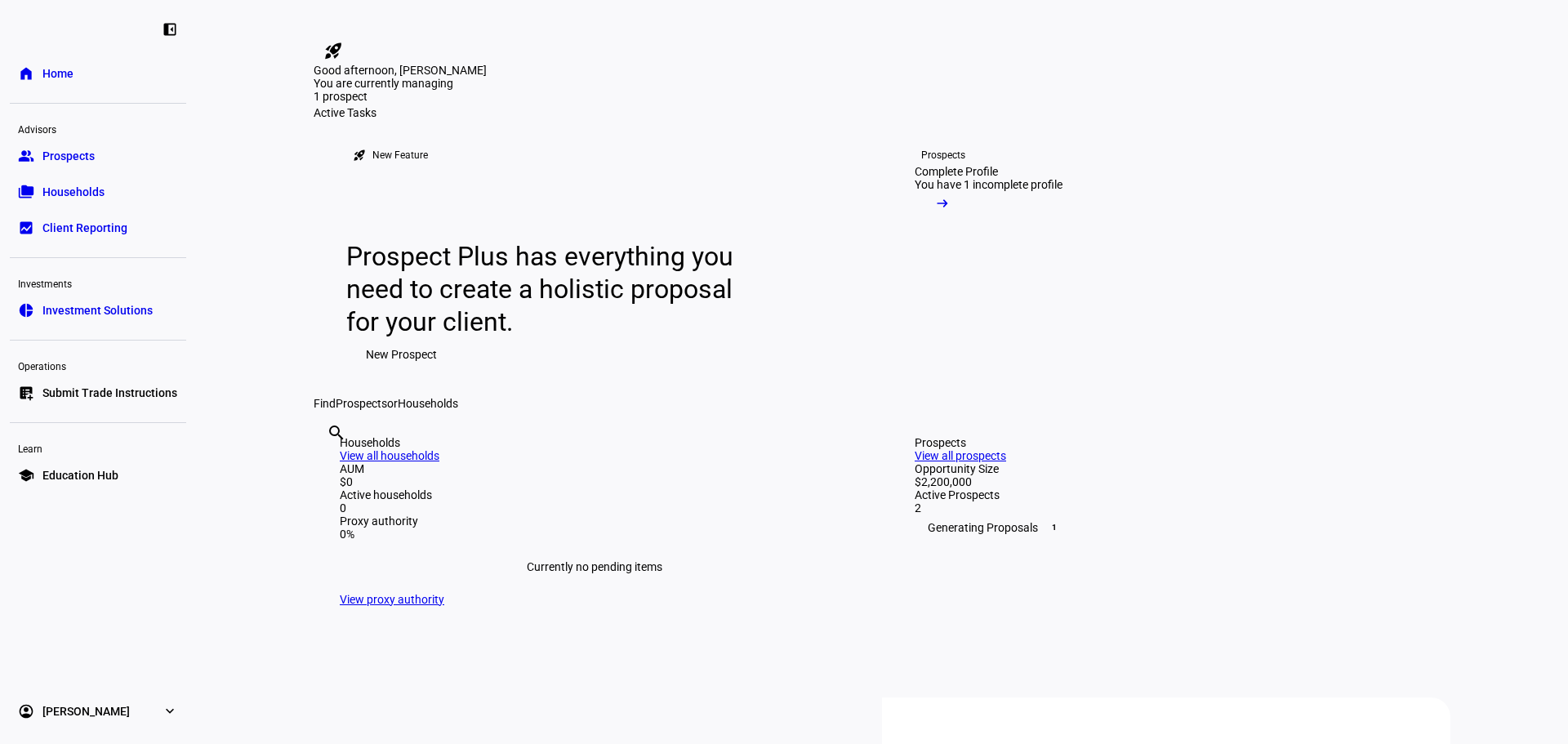
click at [119, 162] on link "group Prospects" at bounding box center [98, 156] width 176 height 33
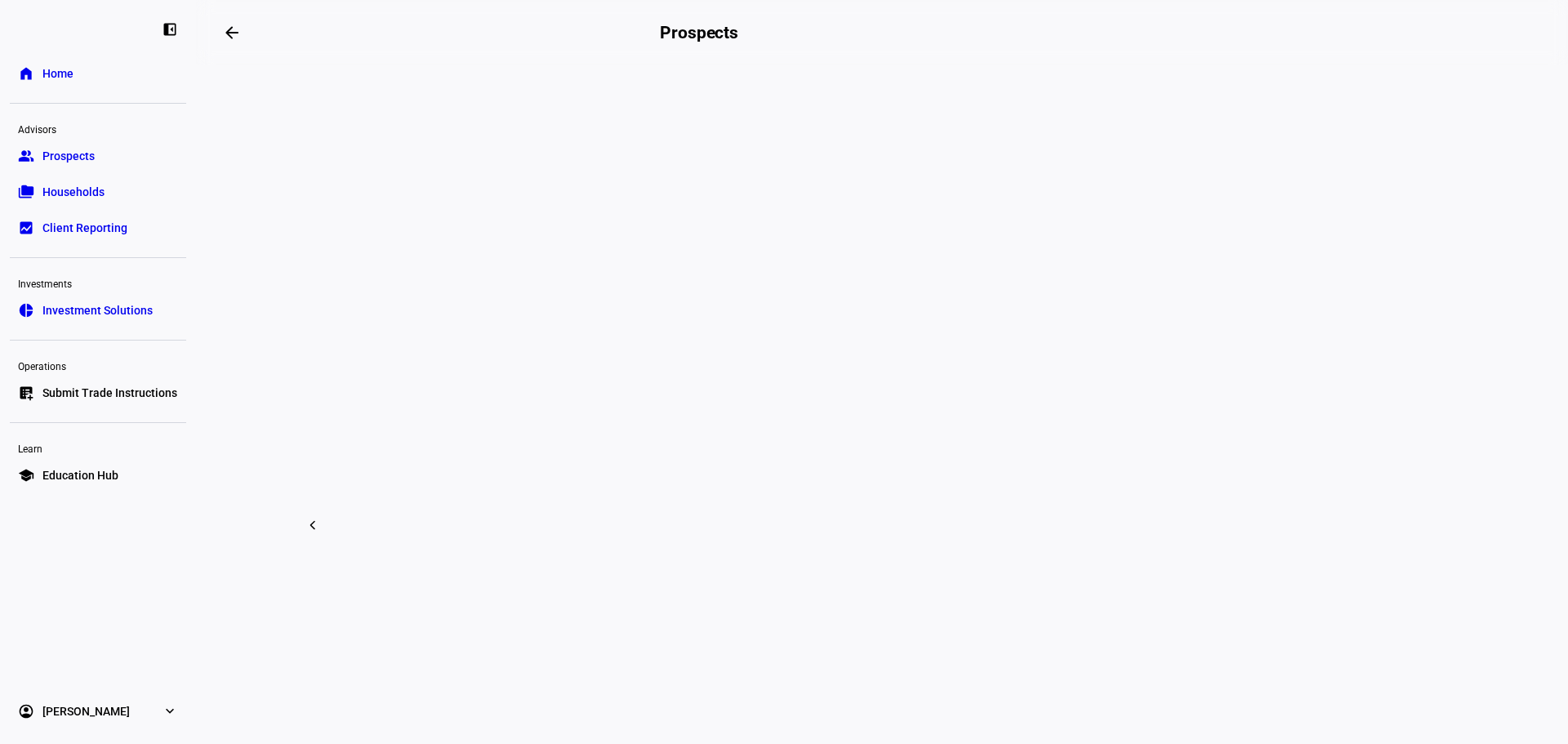
scroll to position [327, 0]
drag, startPoint x: 1005, startPoint y: 521, endPoint x: 1006, endPoint y: 502, distance: 19.0
click at [1005, 518] on div at bounding box center [784, 372] width 1568 height 744
click at [96, 188] on span "Households" at bounding box center [73, 191] width 62 height 16
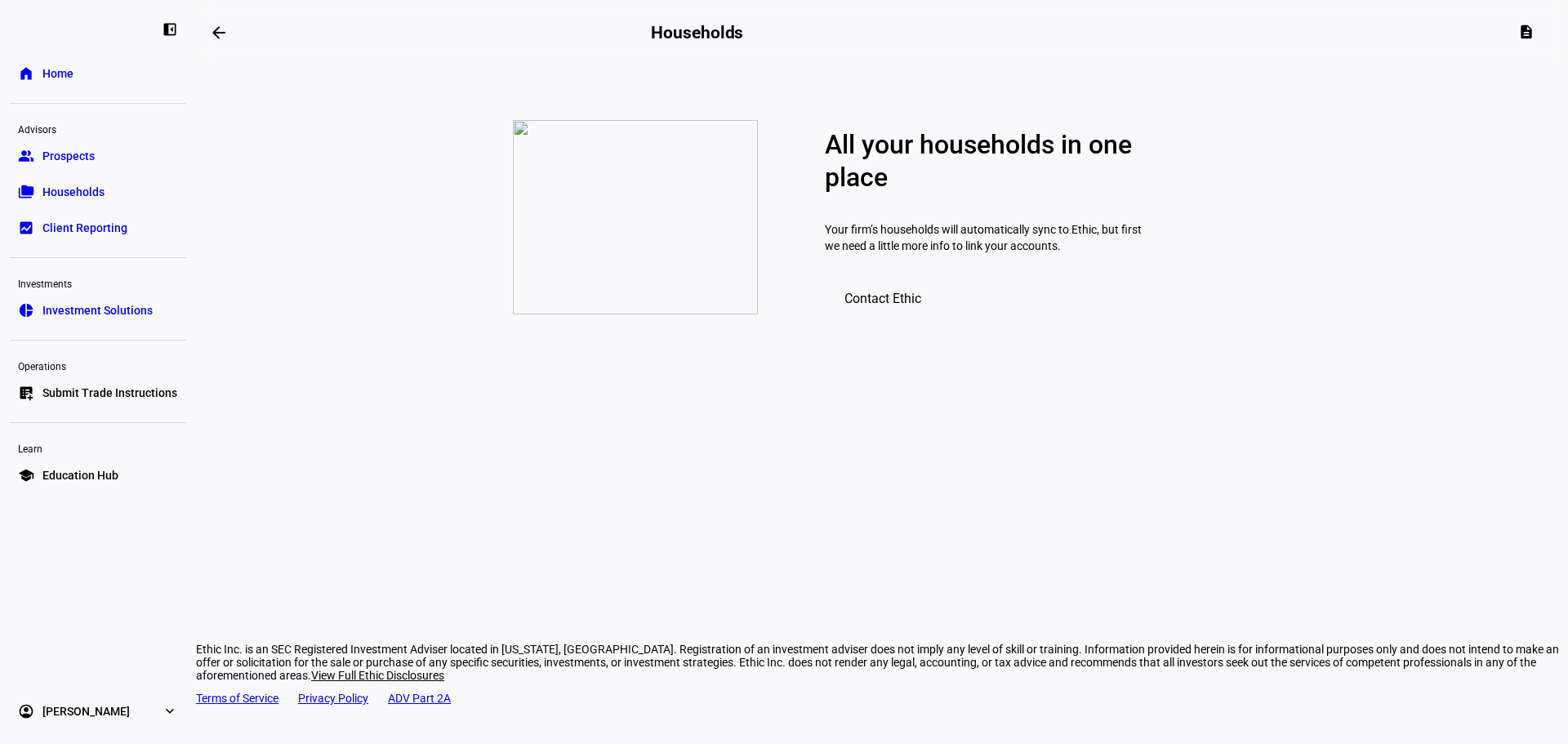
click at [901, 306] on span "Contact Ethic" at bounding box center [883, 298] width 77 height 15
click at [120, 148] on link "group Prospects" at bounding box center [98, 156] width 176 height 33
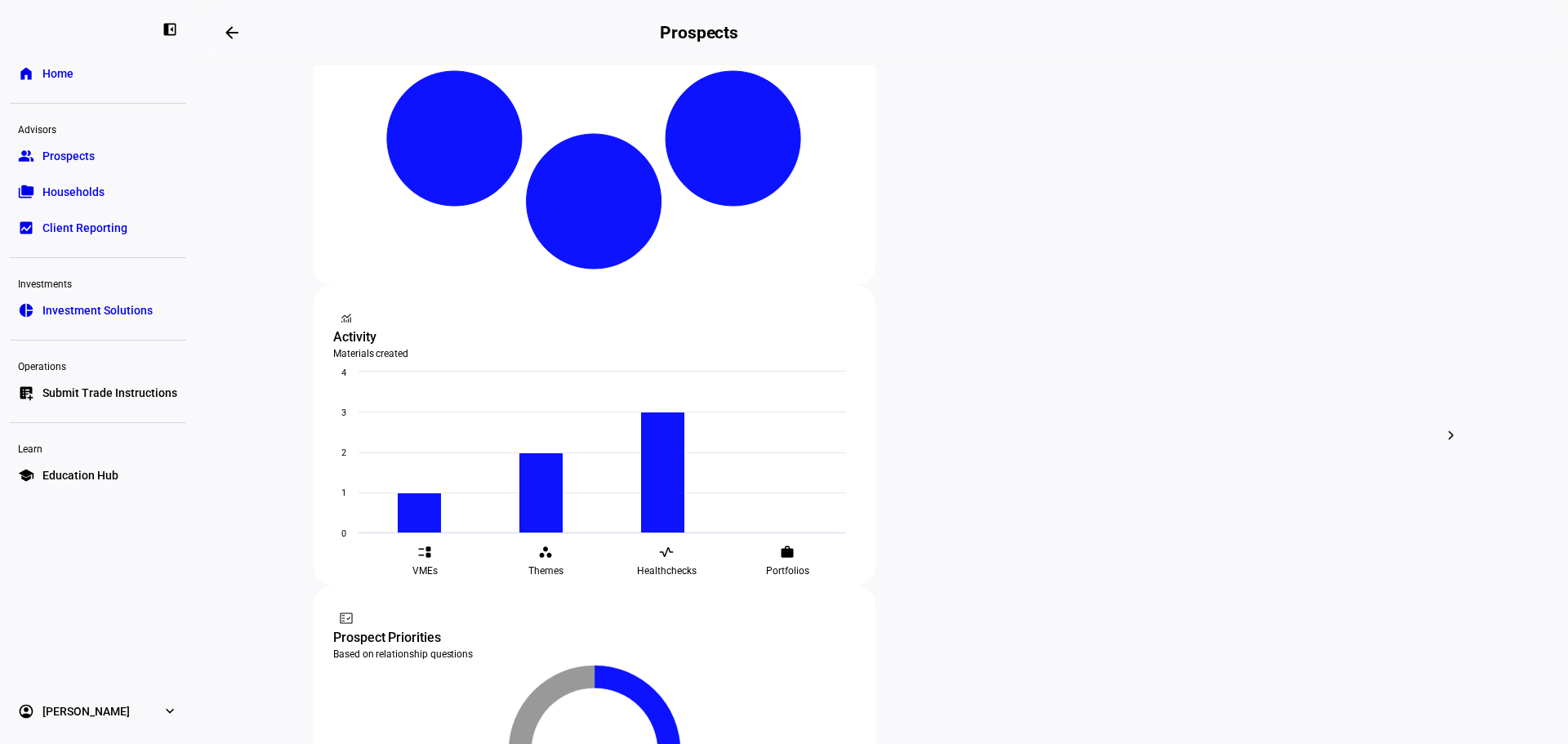
scroll to position [408, 0]
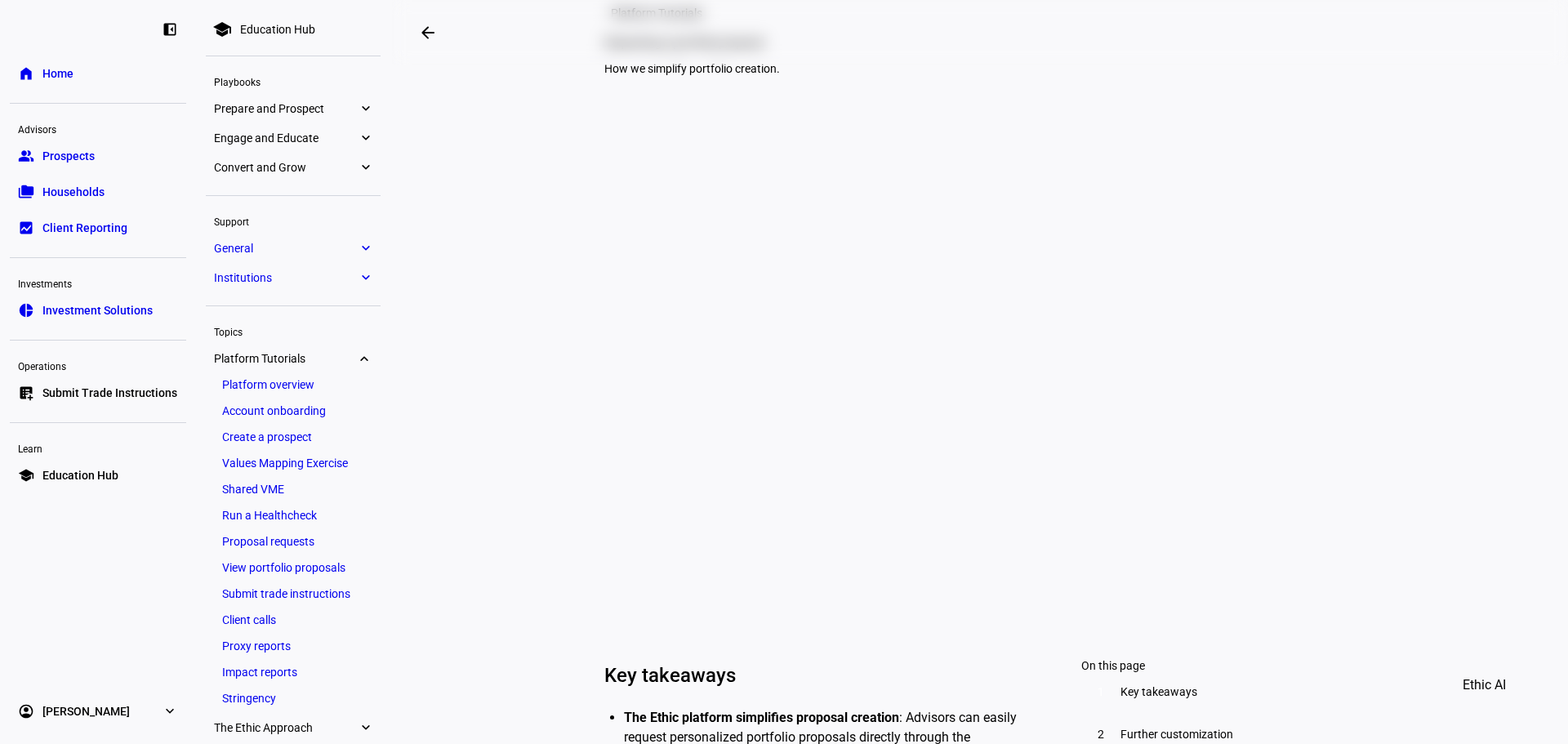
scroll to position [163, 0]
